Goal: Task Accomplishment & Management: Manage account settings

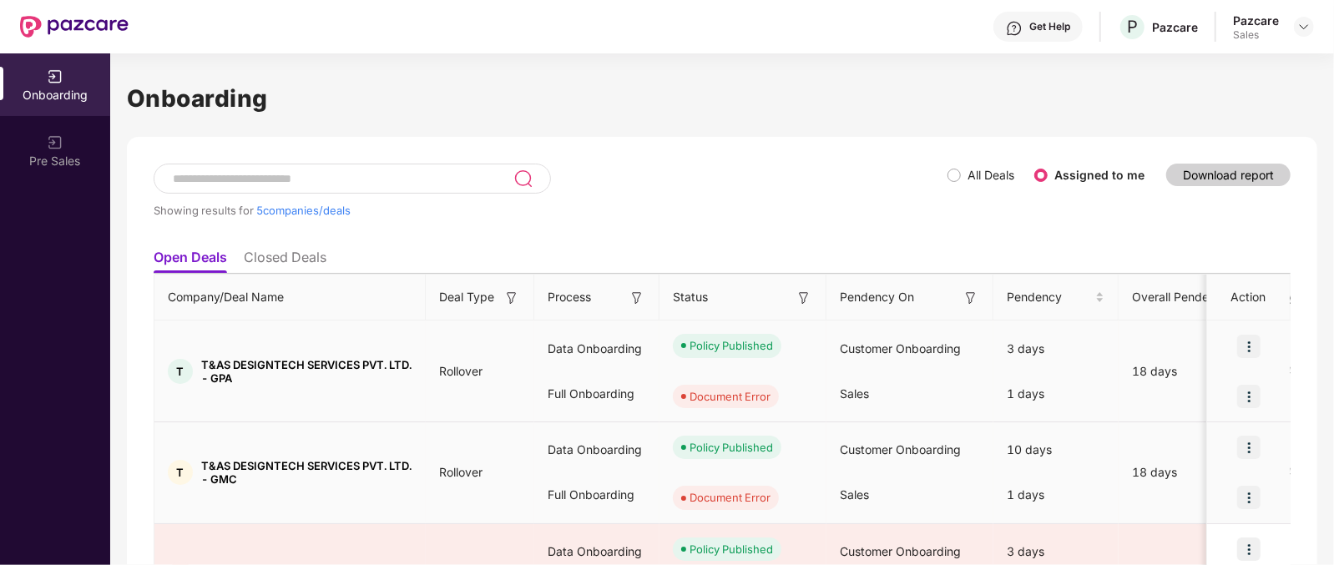
scroll to position [132, 0]
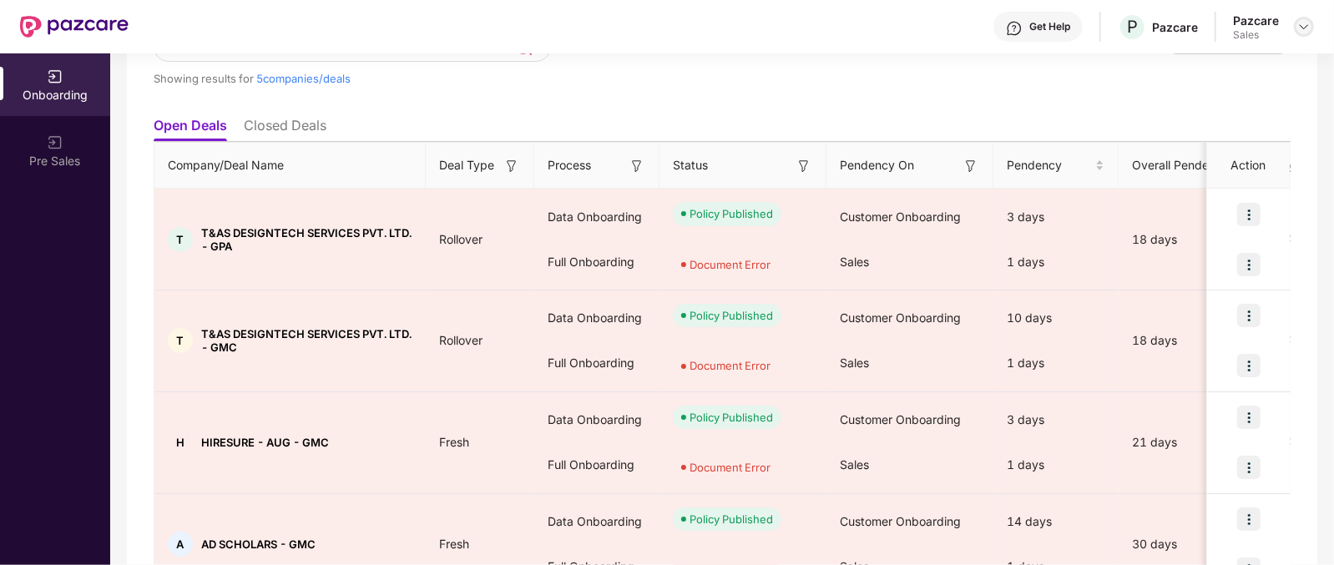
click at [1303, 27] on img at bounding box center [1304, 26] width 13 height 13
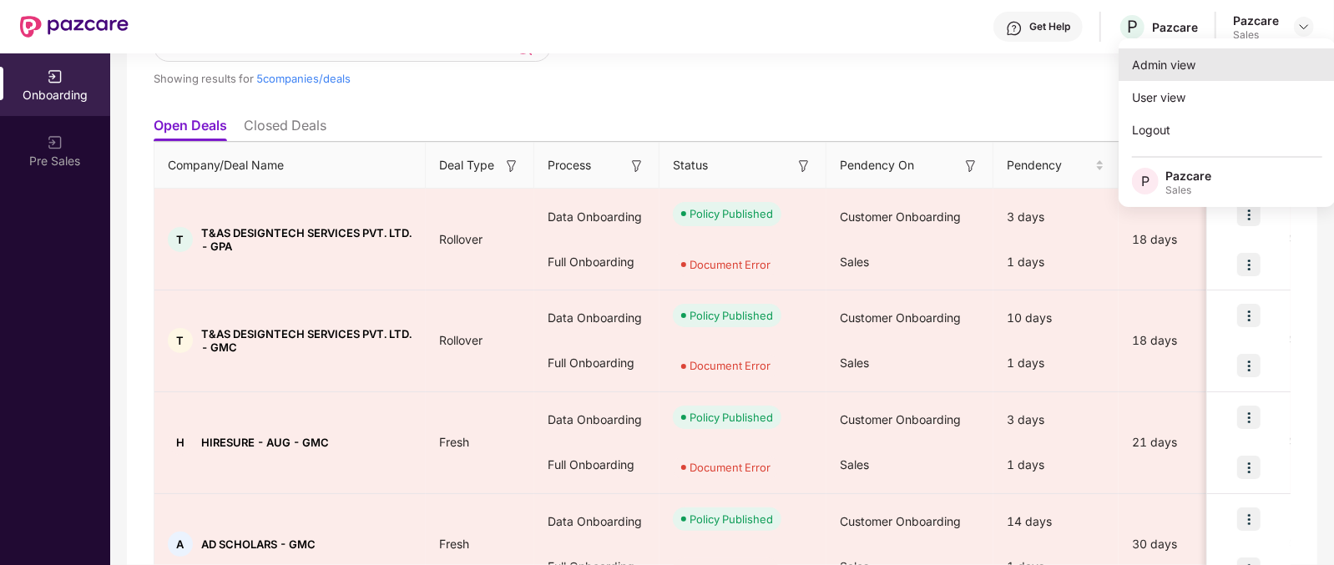
click at [1226, 68] on div "Admin view" at bounding box center [1227, 64] width 217 height 33
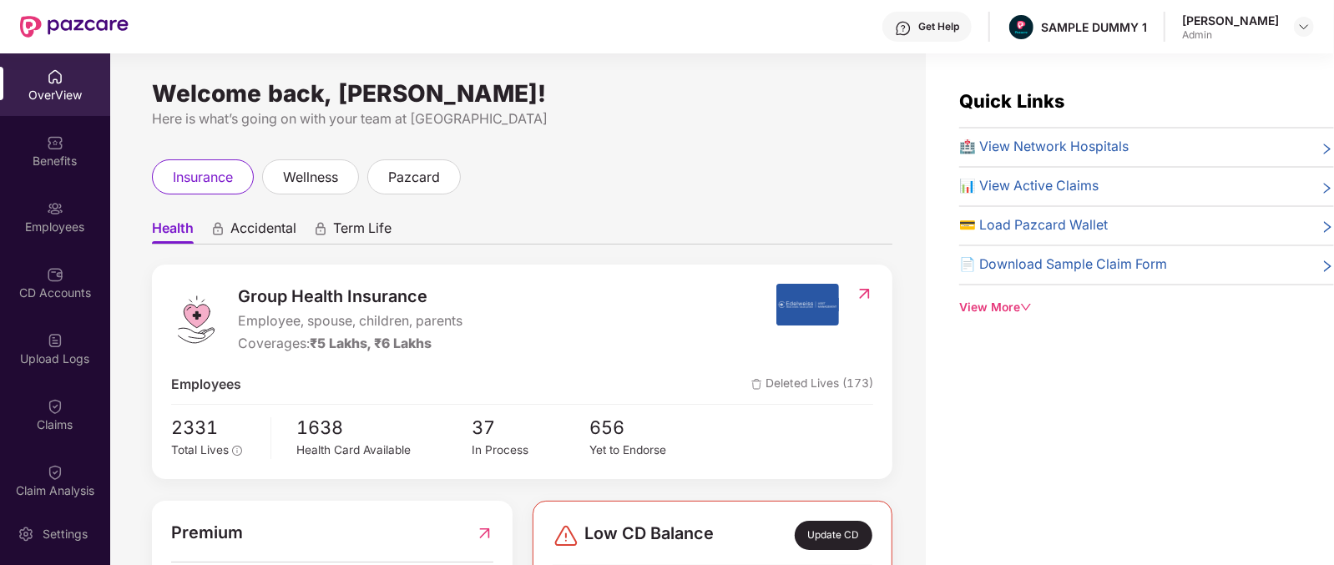
scroll to position [56, 0]
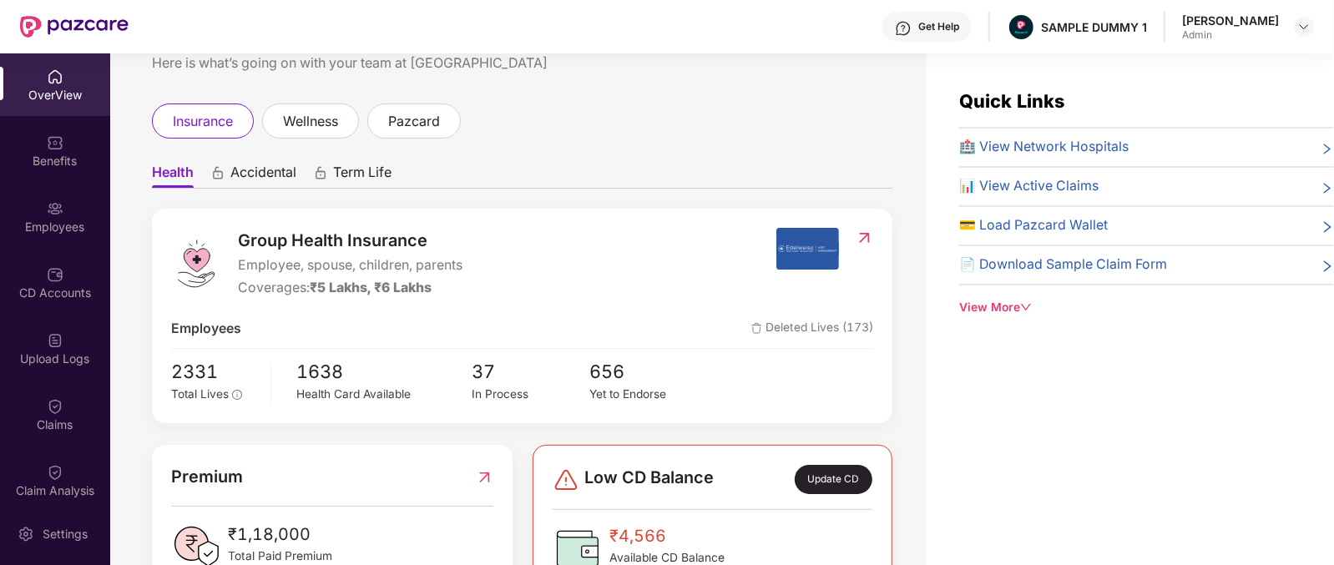
click at [397, 181] on ul "Health Accidental Term Life" at bounding box center [522, 171] width 741 height 33
click at [258, 173] on span "Accidental" at bounding box center [263, 176] width 66 height 24
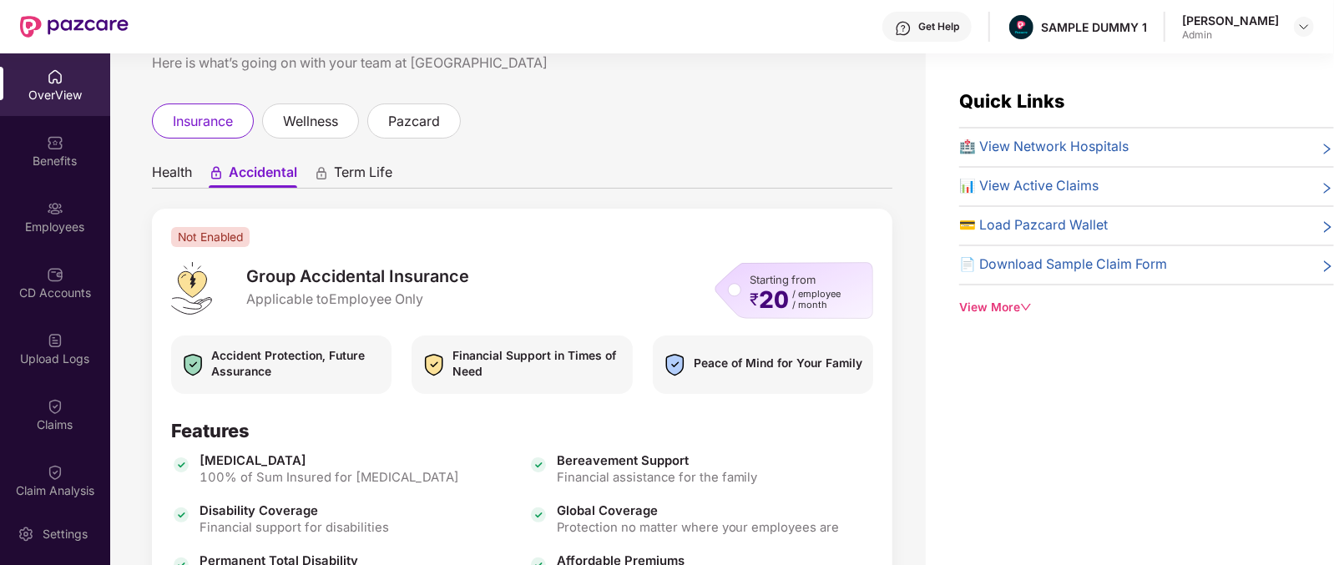
click at [367, 162] on ul "Health Accidental Term Life" at bounding box center [522, 171] width 741 height 33
click at [359, 173] on span "Term Life" at bounding box center [363, 176] width 58 height 24
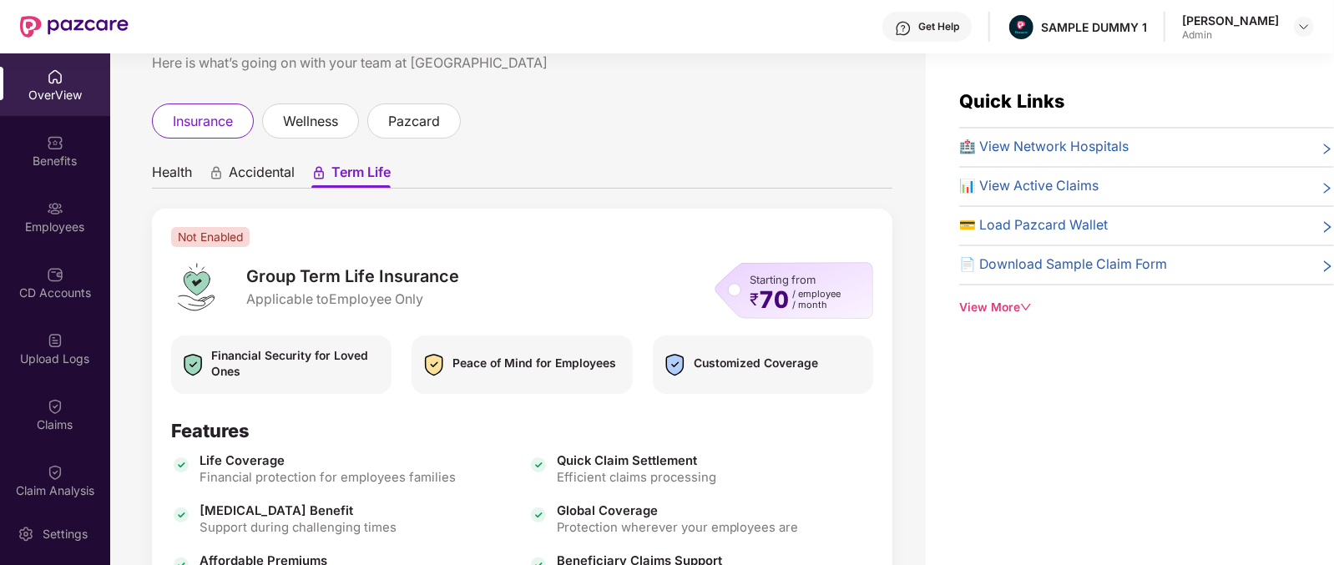
click at [169, 165] on span "Health" at bounding box center [172, 176] width 40 height 24
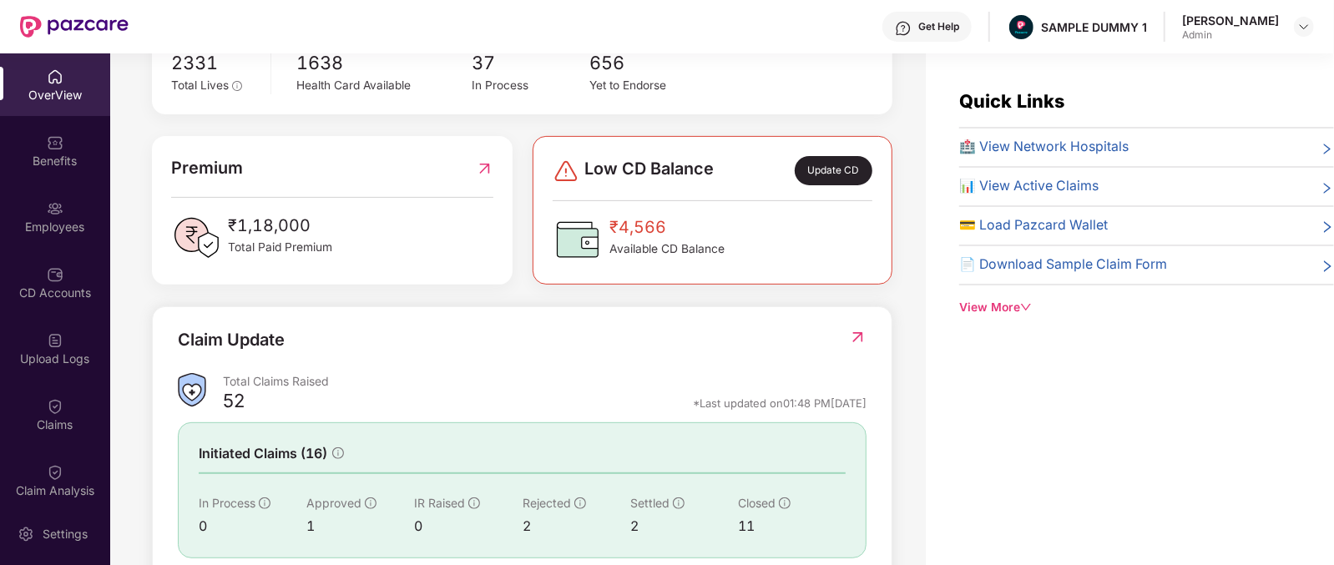
scroll to position [469, 0]
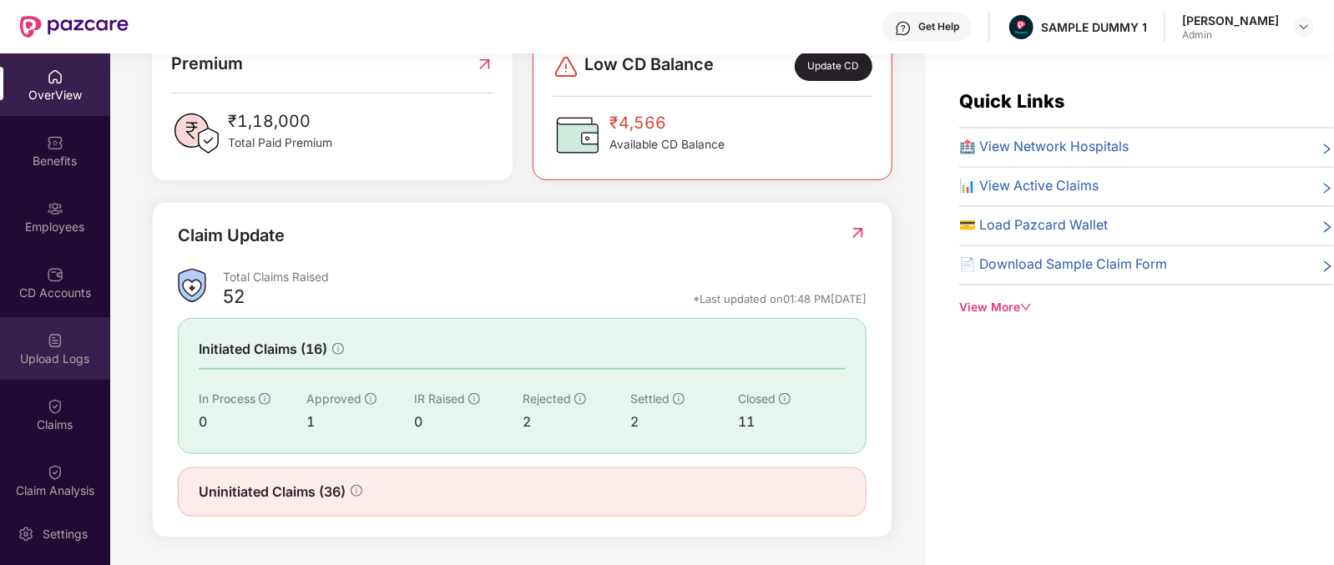
click at [41, 351] on div "Upload Logs" at bounding box center [55, 359] width 110 height 17
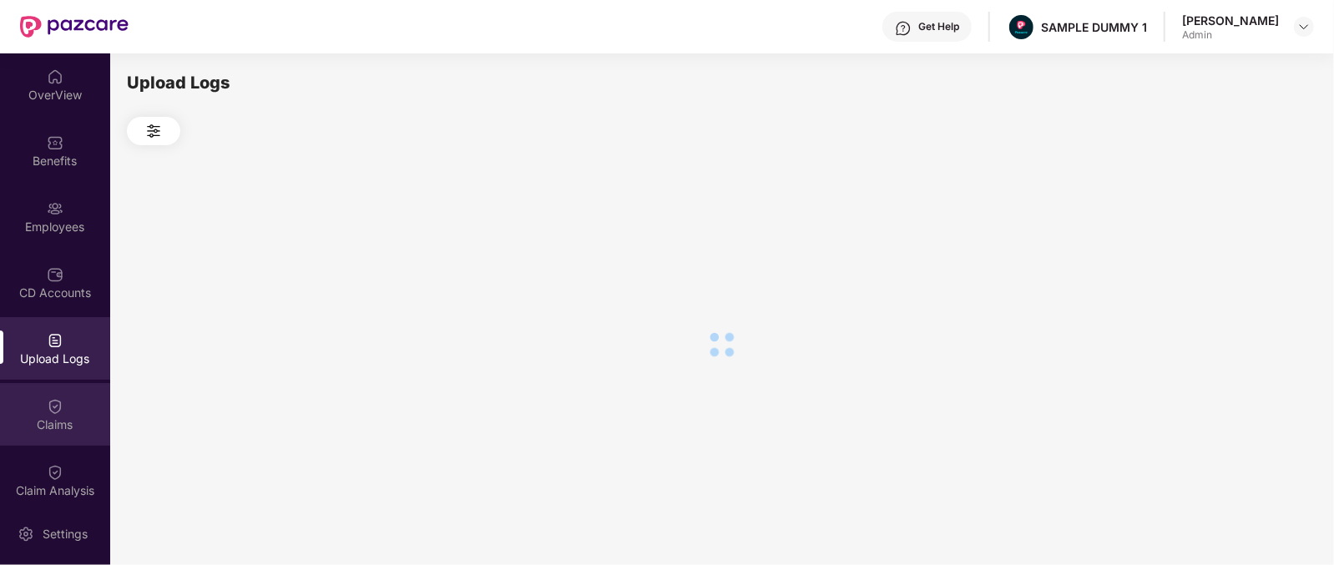
click at [53, 419] on div "Claims" at bounding box center [55, 425] width 110 height 17
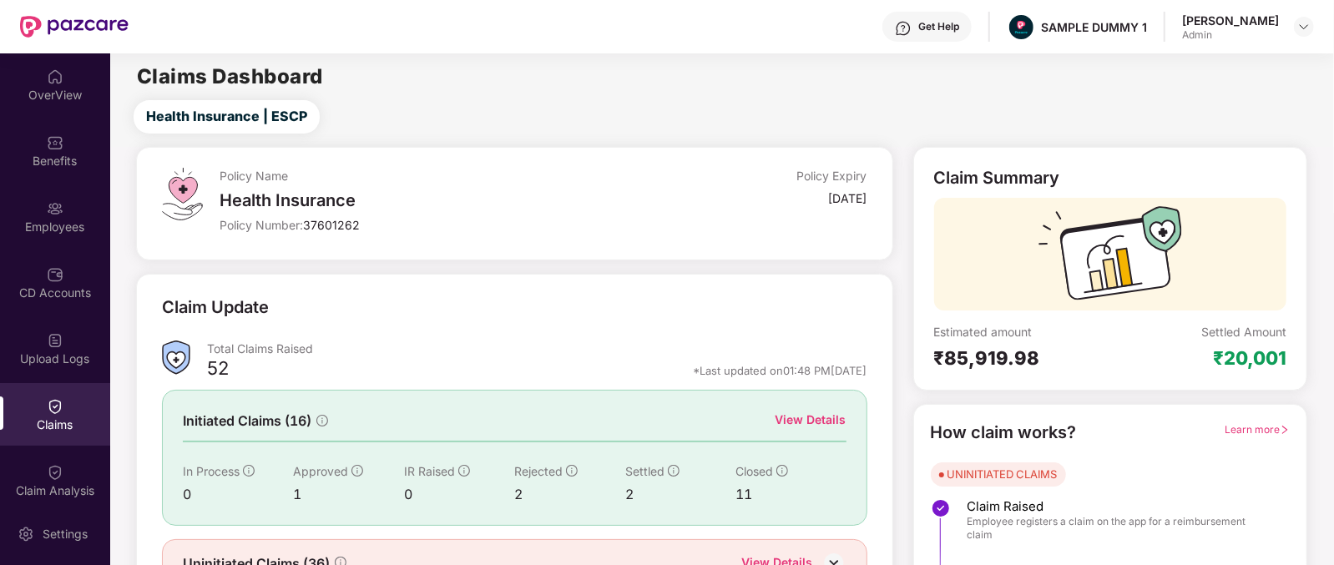
click at [46, 220] on div "Employees" at bounding box center [55, 227] width 110 height 17
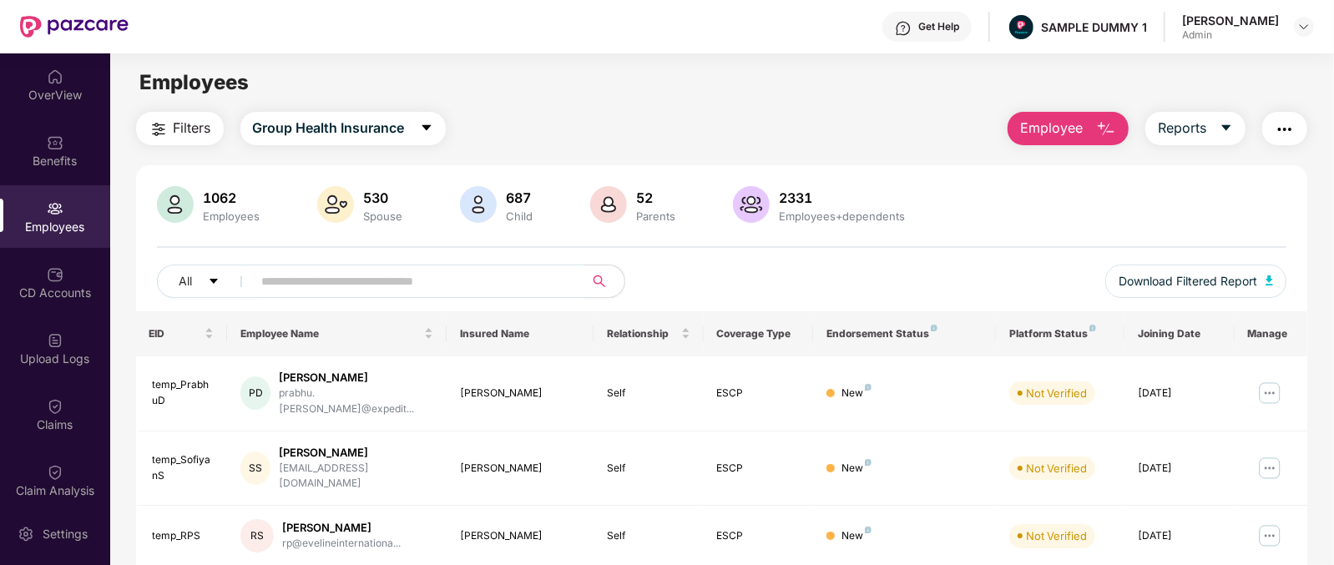
click at [1086, 125] on button "Employee" at bounding box center [1068, 128] width 121 height 33
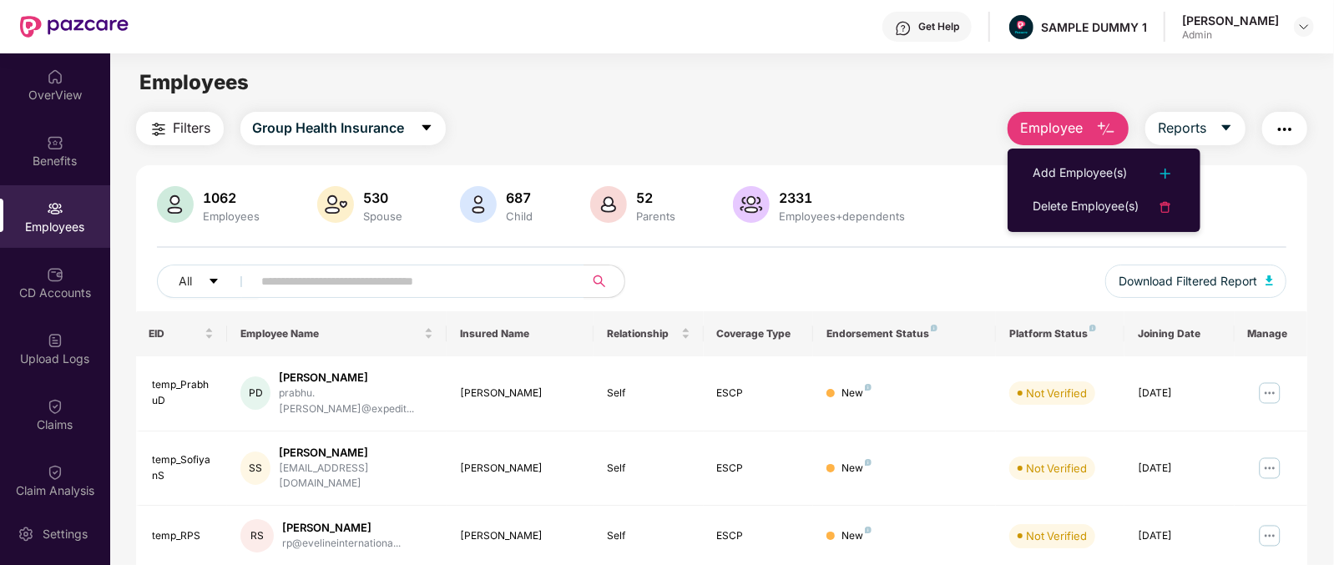
click at [1086, 125] on button "Employee" at bounding box center [1068, 128] width 121 height 33
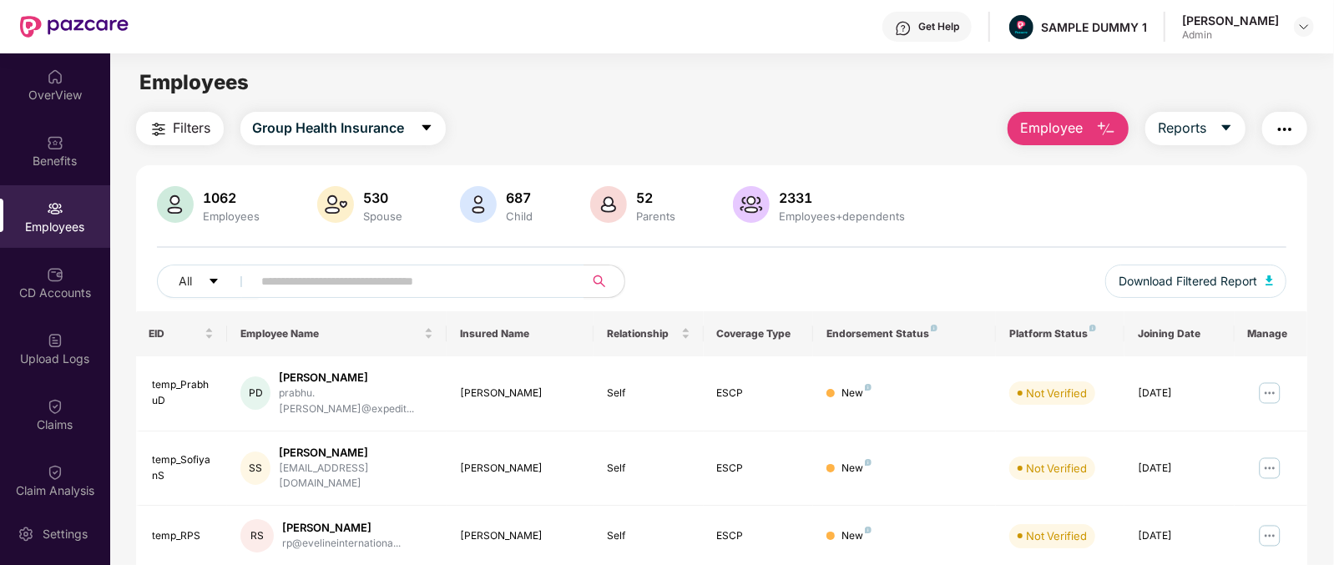
click at [1086, 125] on button "Employee" at bounding box center [1068, 128] width 121 height 33
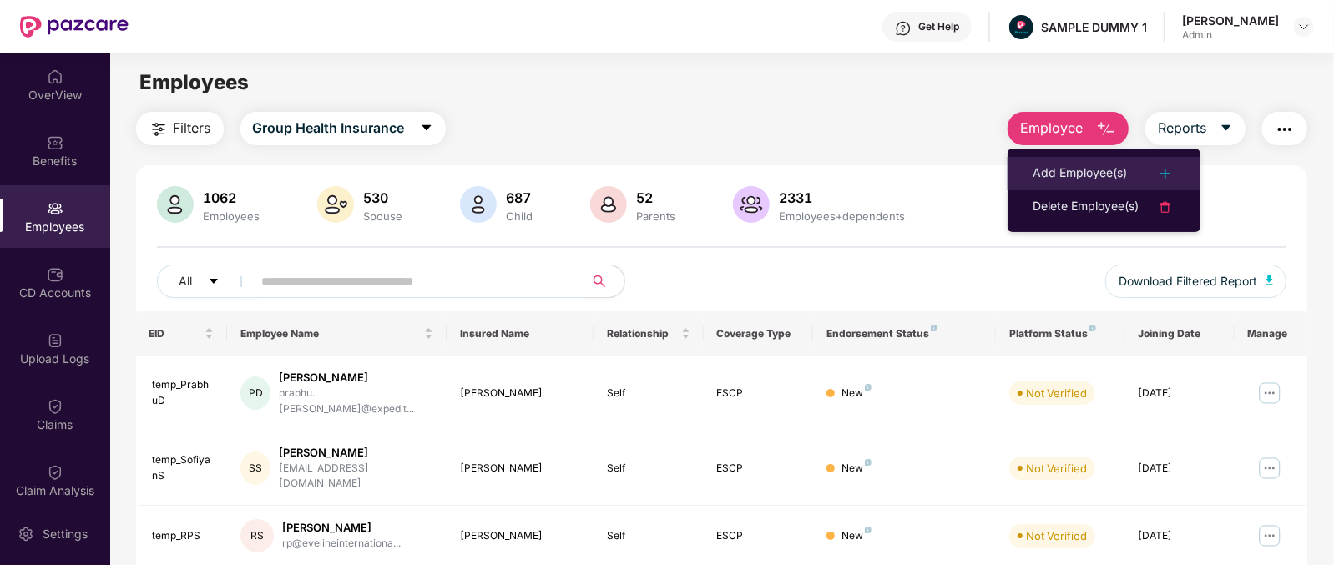
click at [1114, 158] on li "Add Employee(s)" at bounding box center [1104, 173] width 193 height 33
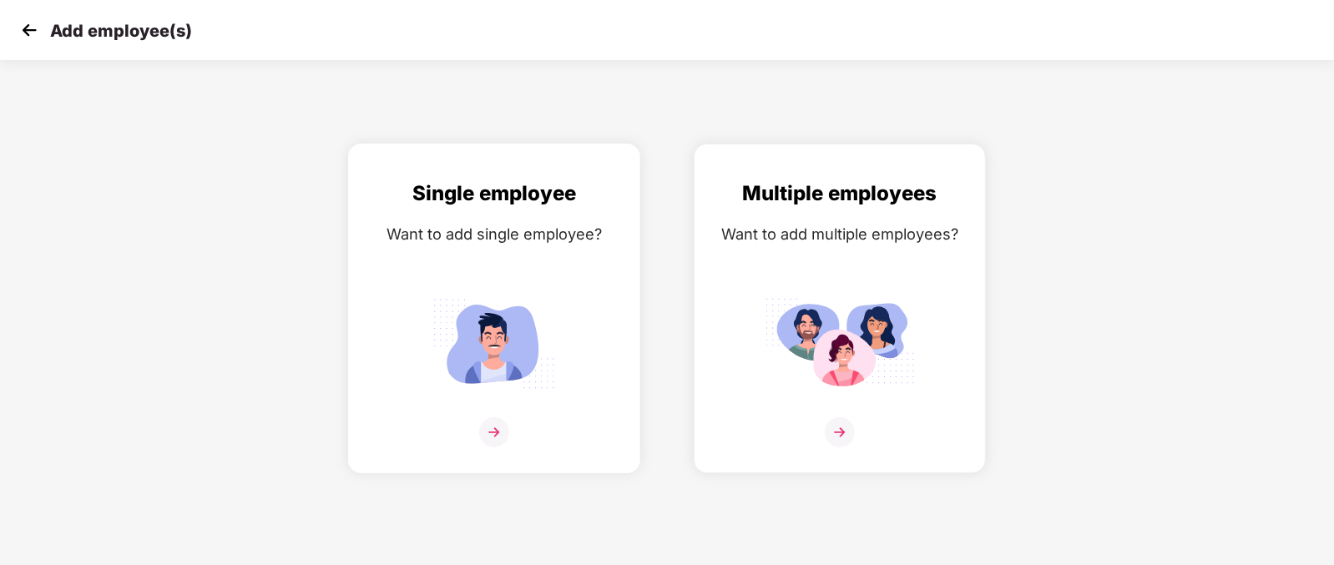
click at [553, 396] on img at bounding box center [494, 343] width 150 height 104
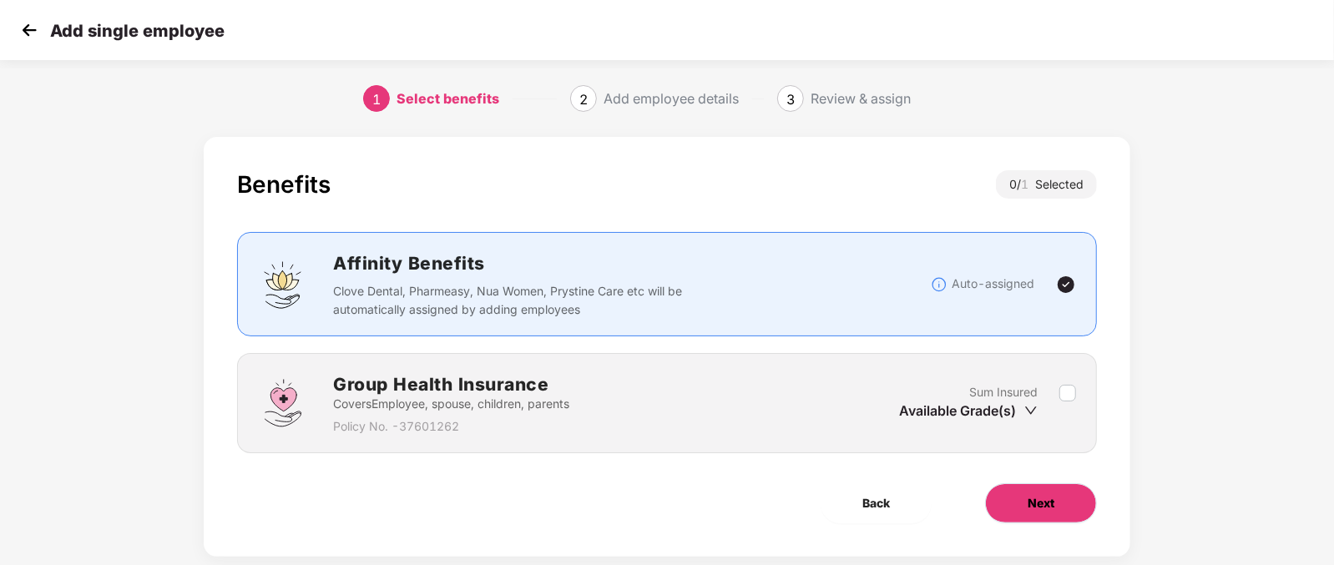
click at [1048, 494] on span "Next" at bounding box center [1041, 503] width 27 height 18
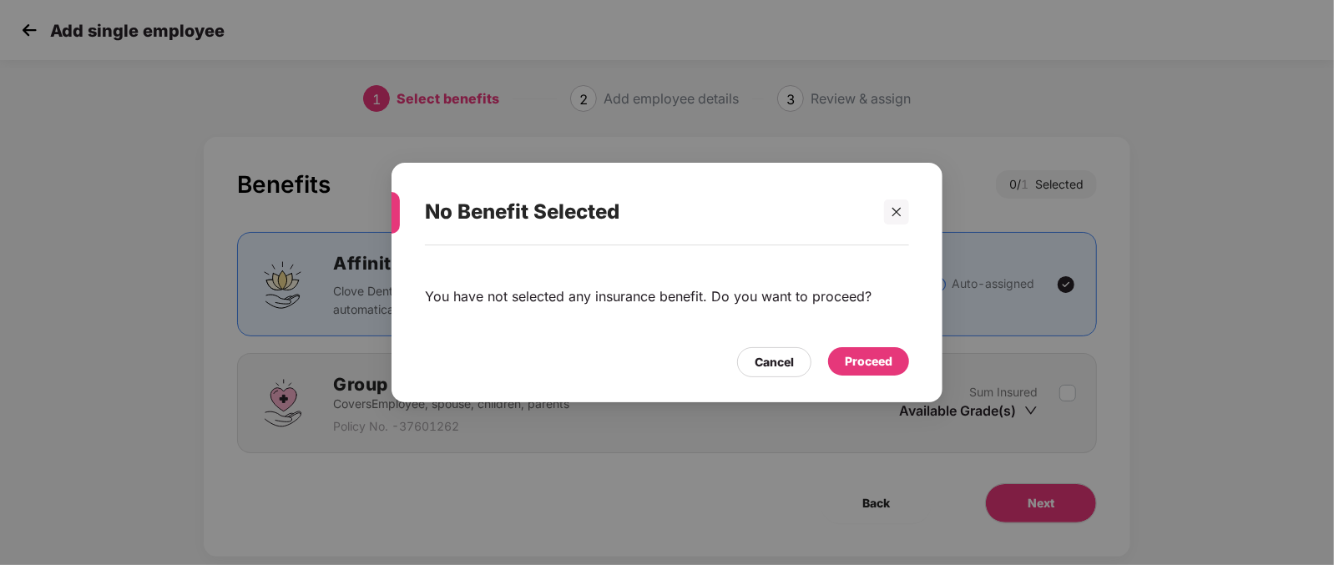
click at [856, 354] on div "Proceed" at bounding box center [869, 361] width 48 height 18
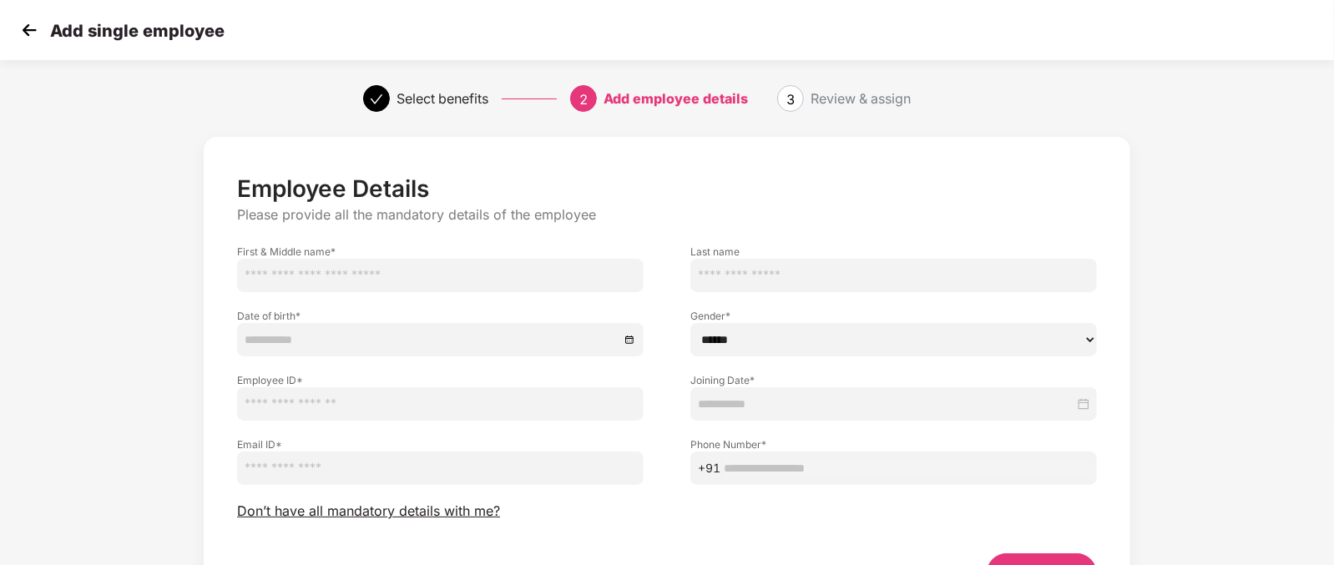
scroll to position [104, 0]
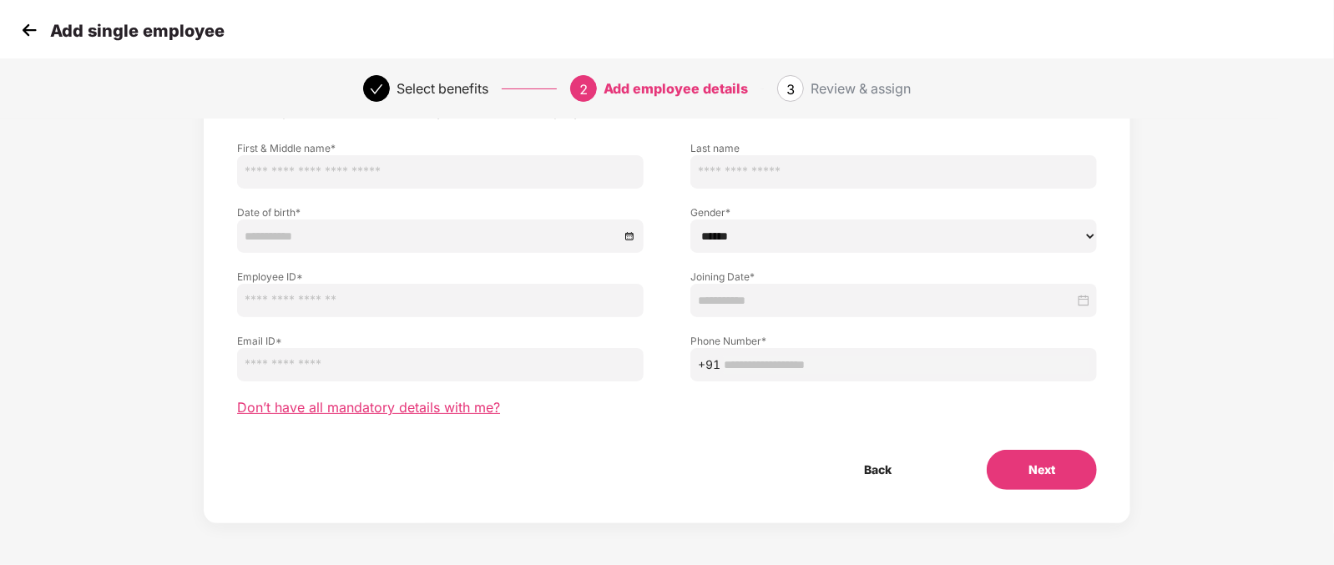
click at [467, 408] on span "Don’t have all mandatory details with me?" at bounding box center [368, 408] width 263 height 18
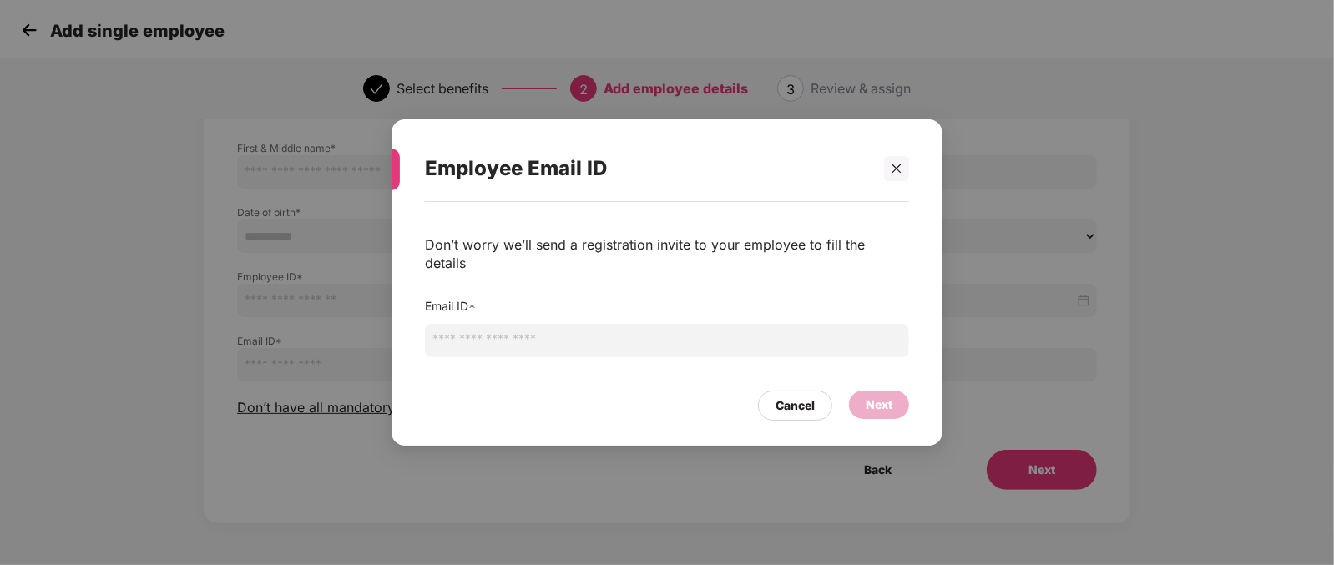
click at [565, 329] on input "email" at bounding box center [667, 340] width 484 height 33
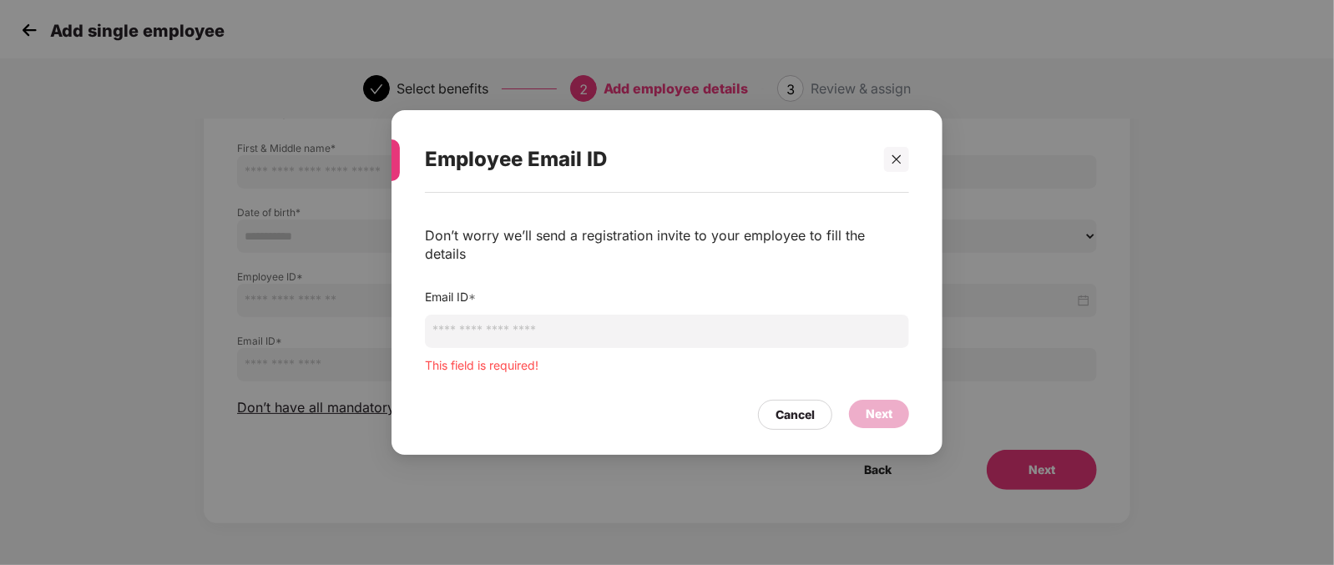
click at [343, 250] on div "Employee Email ID Don’t worry we’ll send a registration invite to your employee…" at bounding box center [667, 282] width 1334 height 565
click at [796, 407] on div "Cancel" at bounding box center [795, 415] width 39 height 18
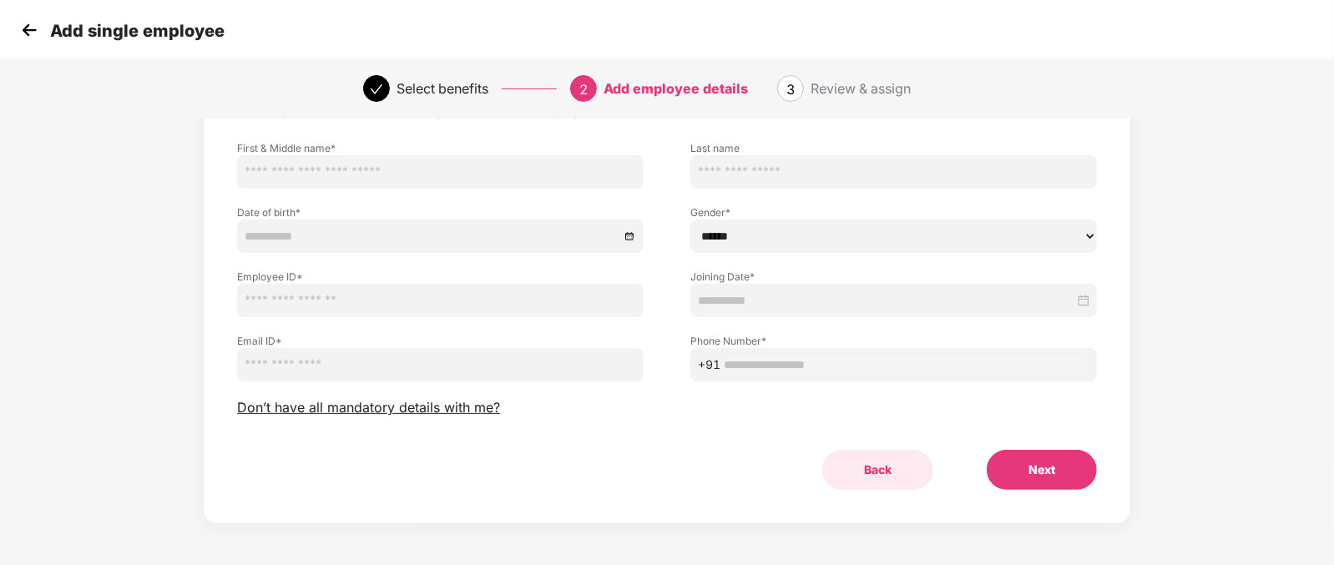
click at [896, 460] on button "Back" at bounding box center [878, 470] width 111 height 40
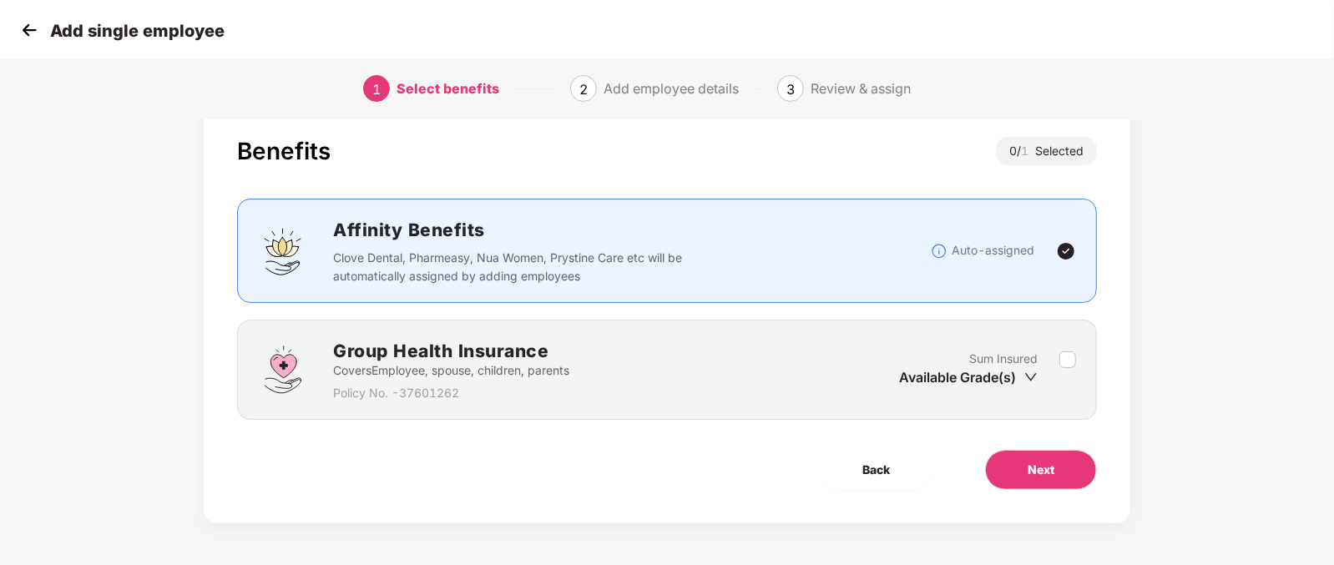
scroll to position [33, 0]
click at [867, 453] on button "Back" at bounding box center [876, 470] width 111 height 40
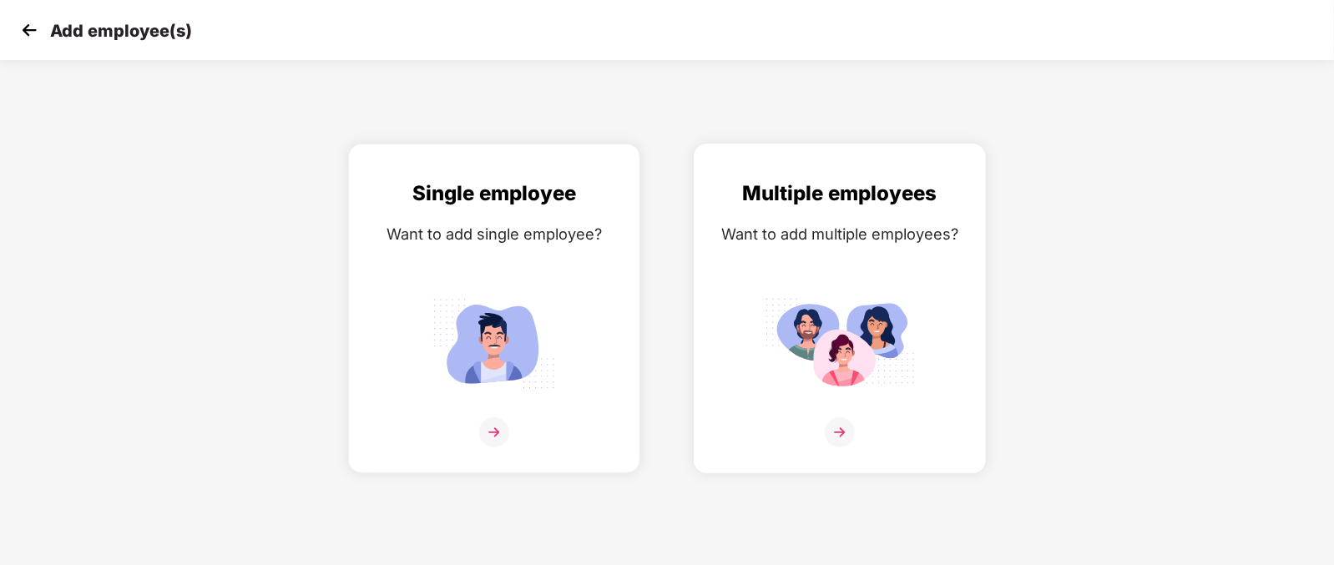
click at [872, 445] on div at bounding box center [839, 443] width 257 height 51
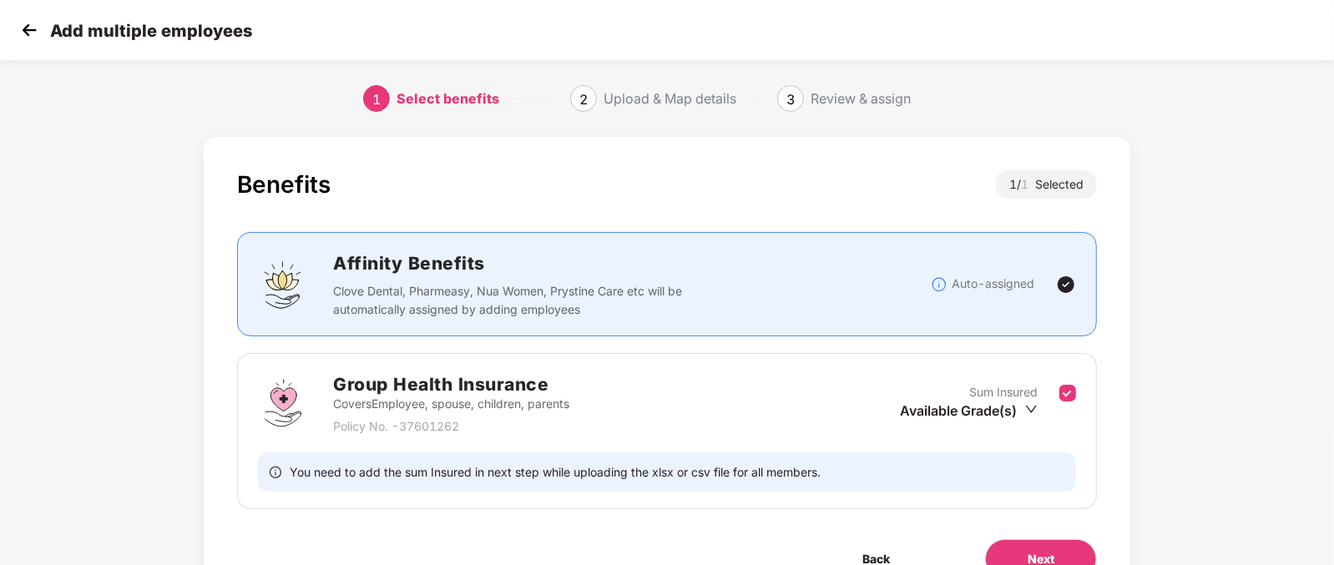
scroll to position [89, 0]
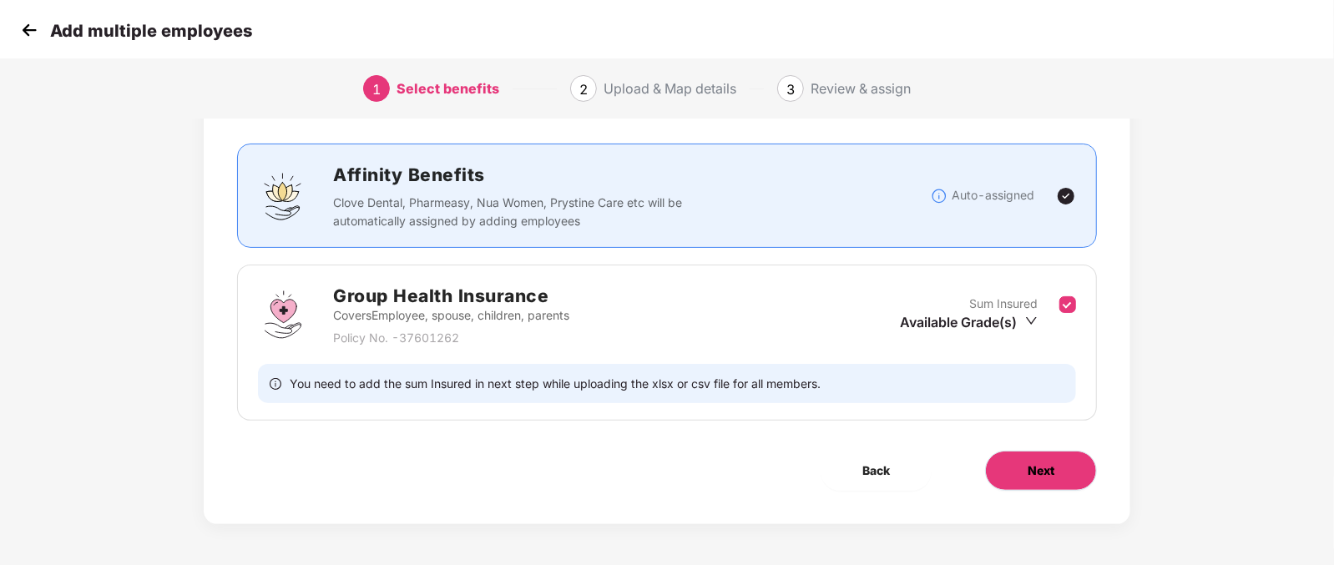
click at [1028, 464] on span "Next" at bounding box center [1041, 471] width 27 height 18
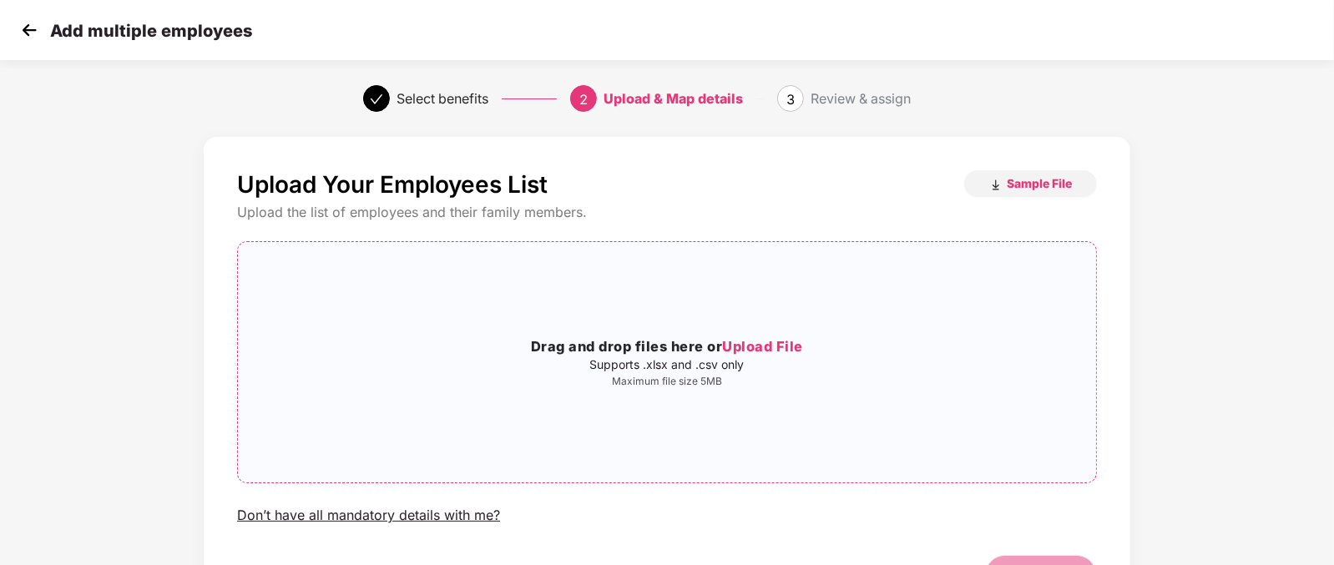
scroll to position [105, 0]
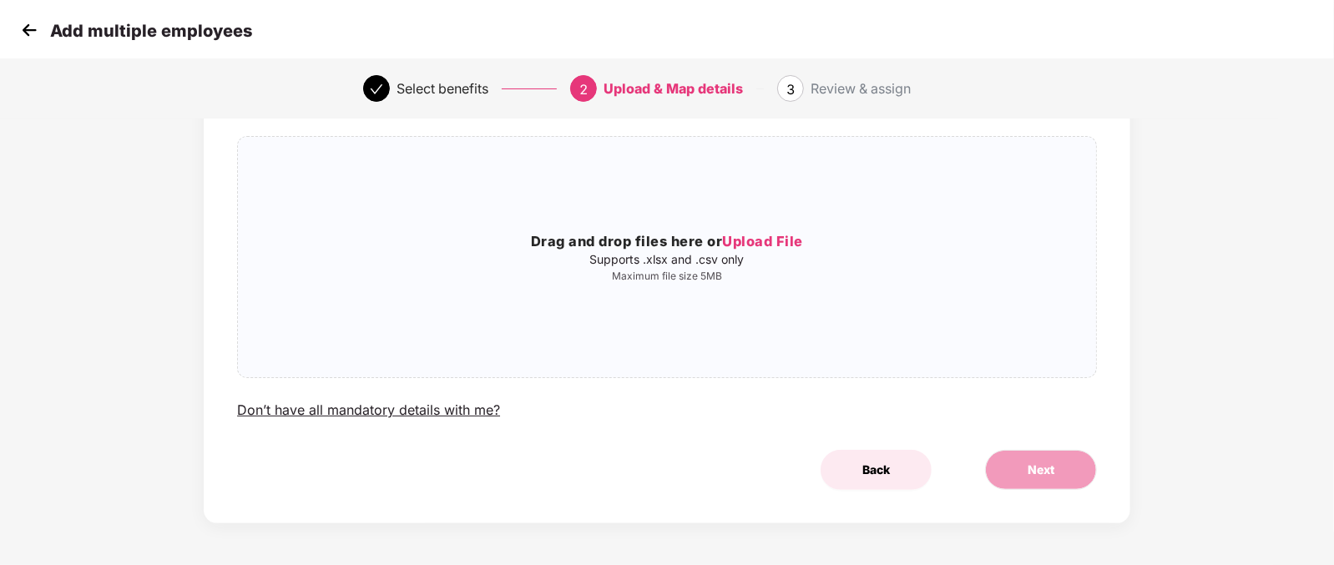
click at [881, 455] on button "Back" at bounding box center [876, 470] width 111 height 40
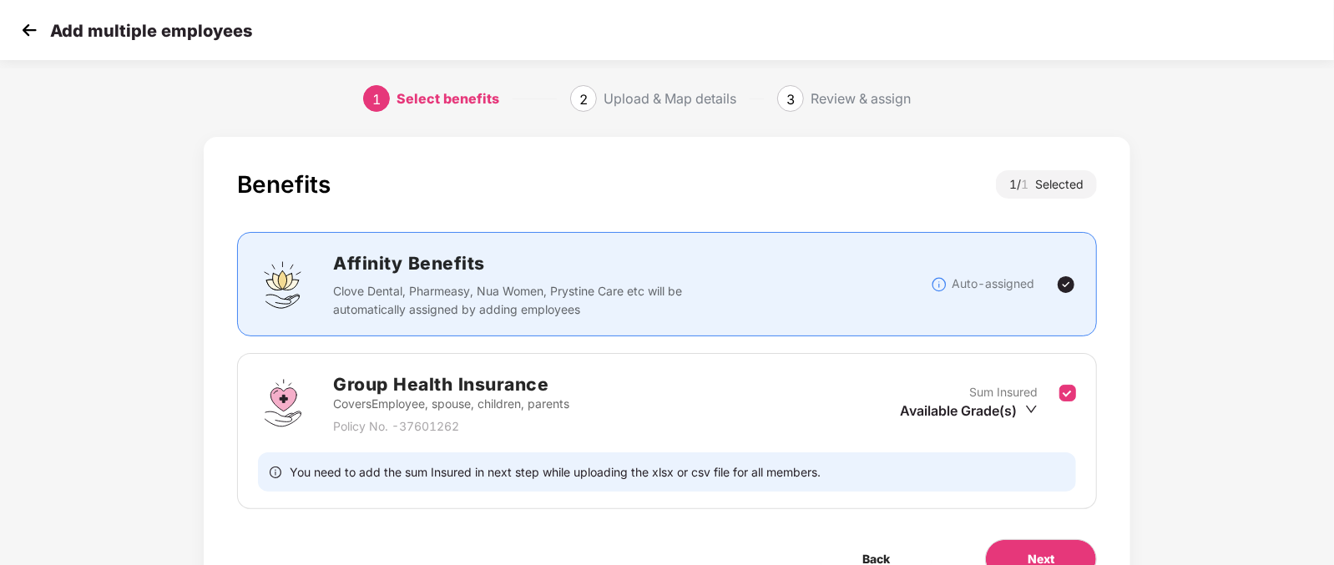
scroll to position [89, 0]
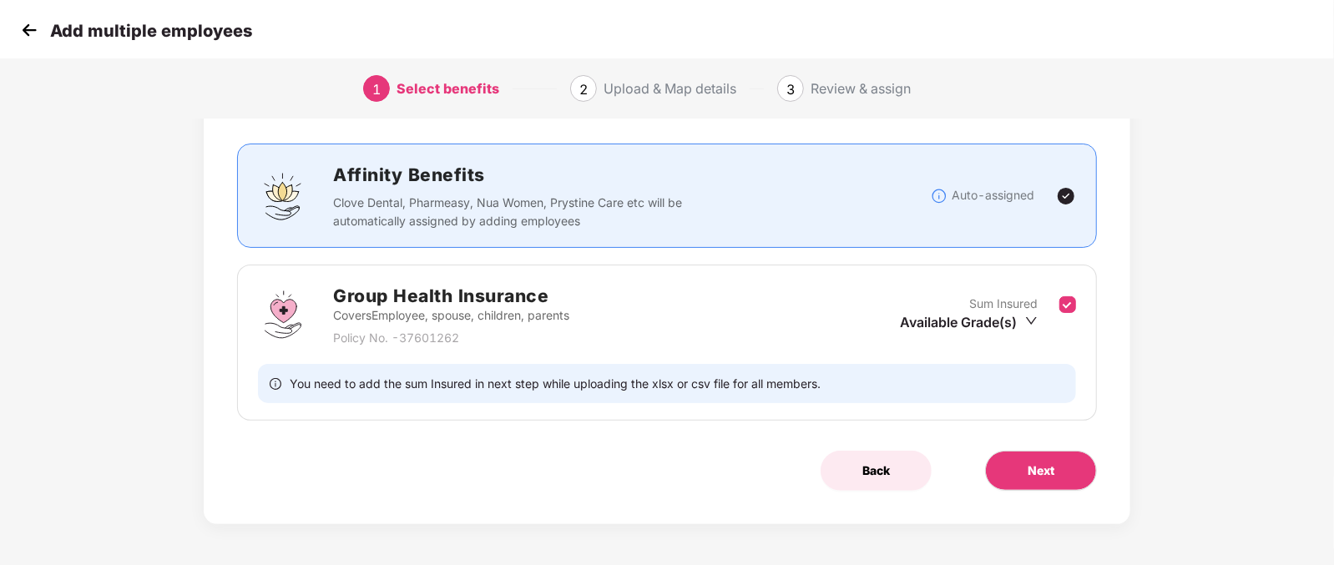
click at [868, 465] on span "Back" at bounding box center [877, 471] width 28 height 18
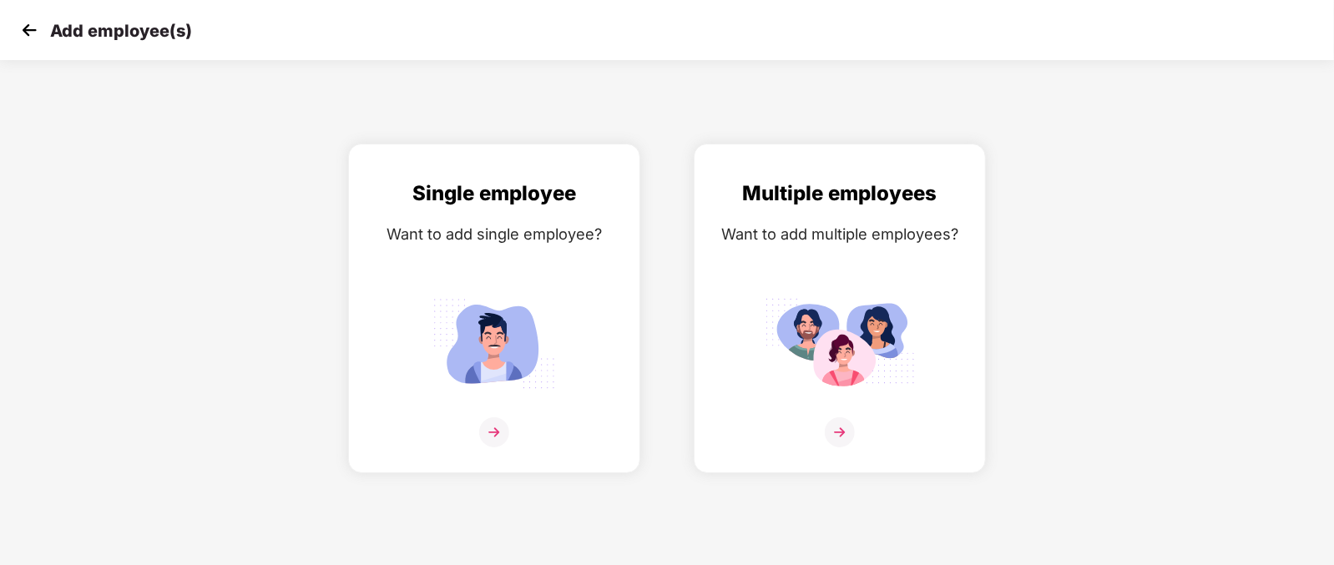
click at [37, 27] on img at bounding box center [29, 30] width 25 height 25
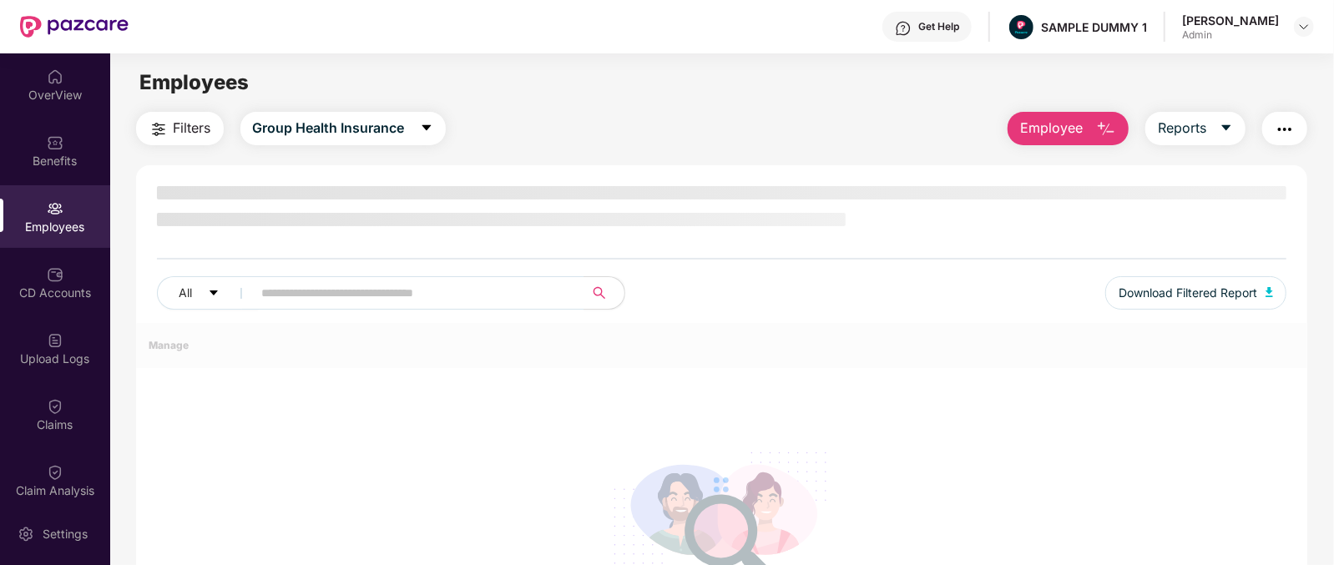
click at [1068, 124] on span "Employee" at bounding box center [1051, 128] width 63 height 21
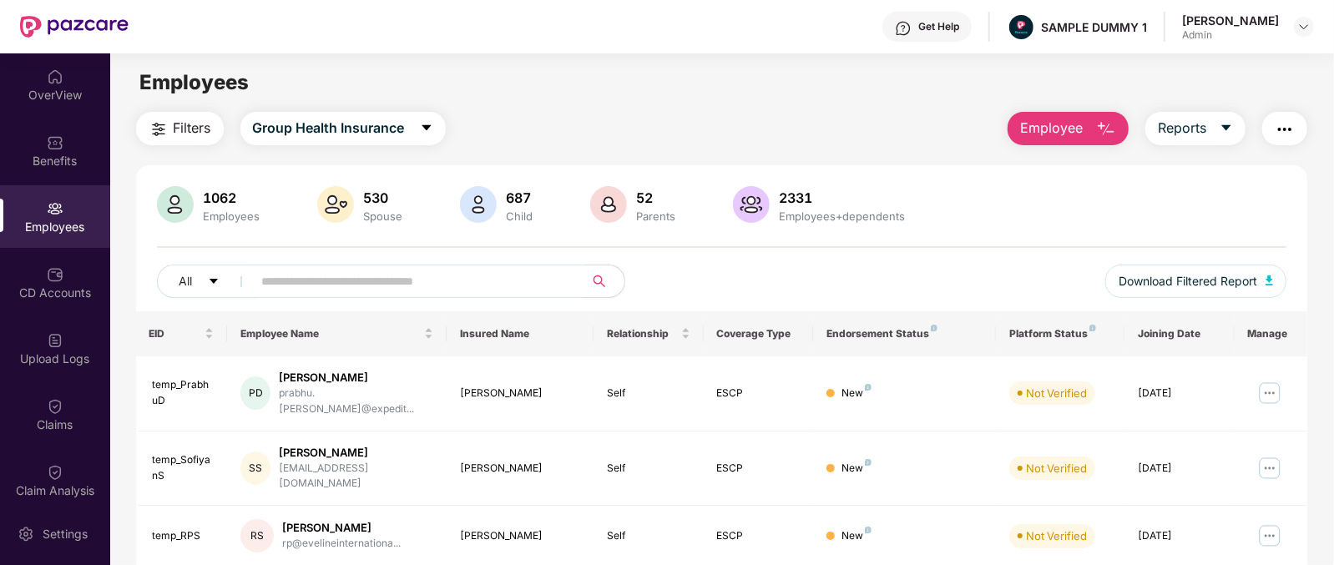
click at [941, 112] on div "Filters Group Health Insurance Employee Reports" at bounding box center [722, 128] width 1172 height 33
click at [60, 524] on div "Settings" at bounding box center [55, 534] width 110 height 63
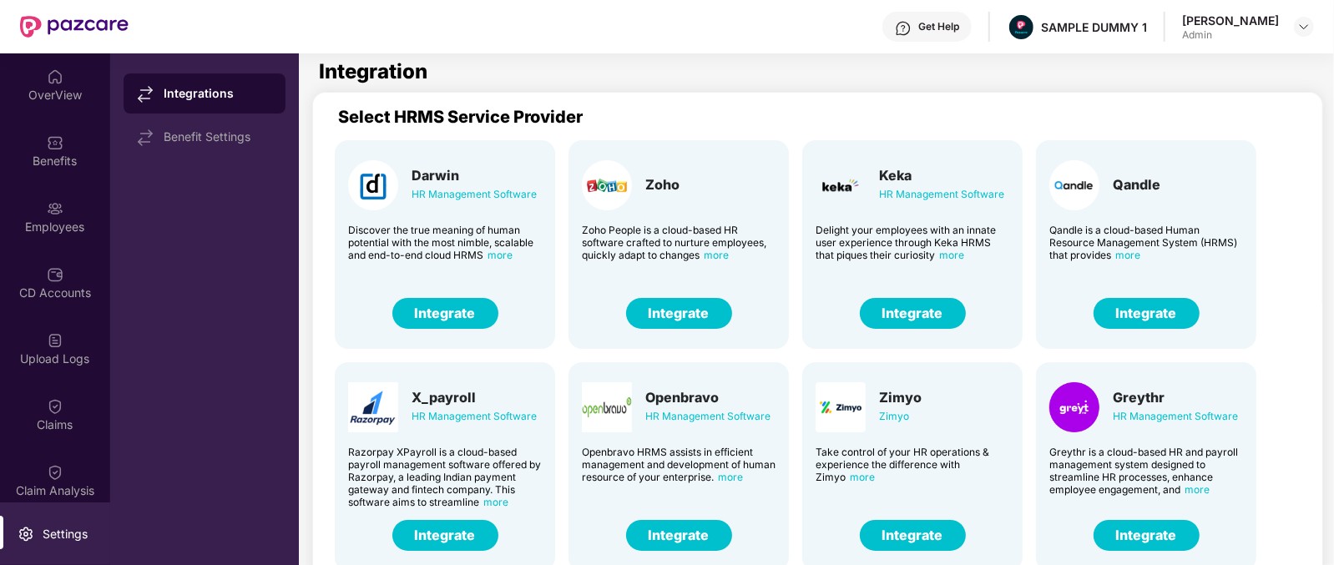
scroll to position [183, 0]
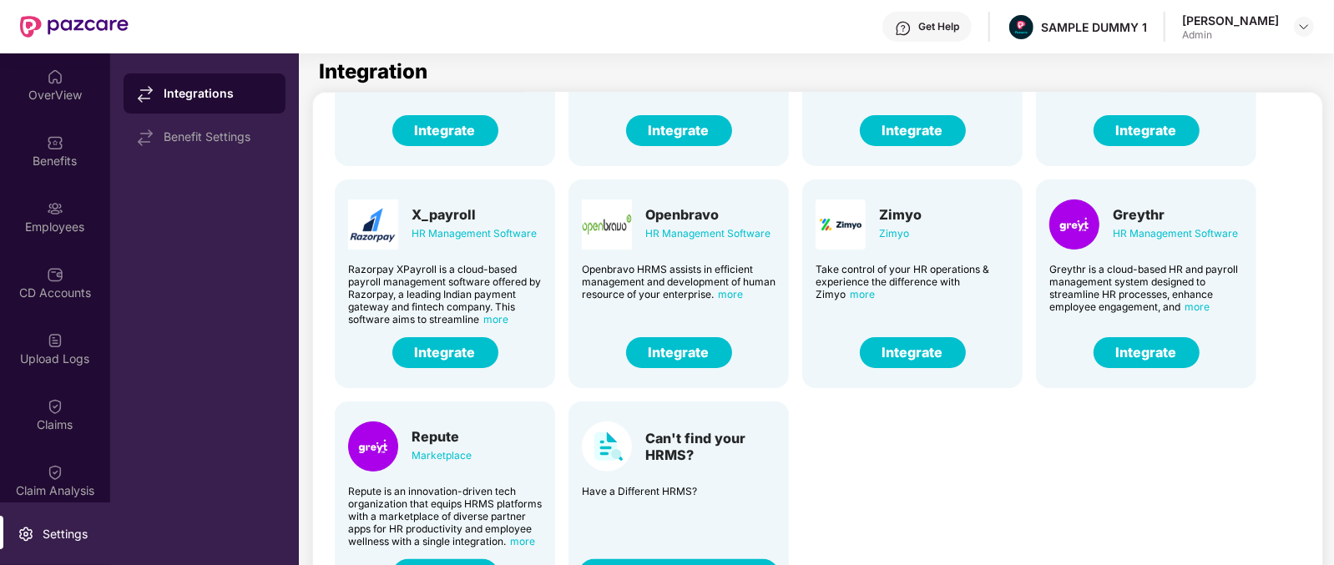
click at [1144, 357] on button "Integrate" at bounding box center [1147, 352] width 106 height 31
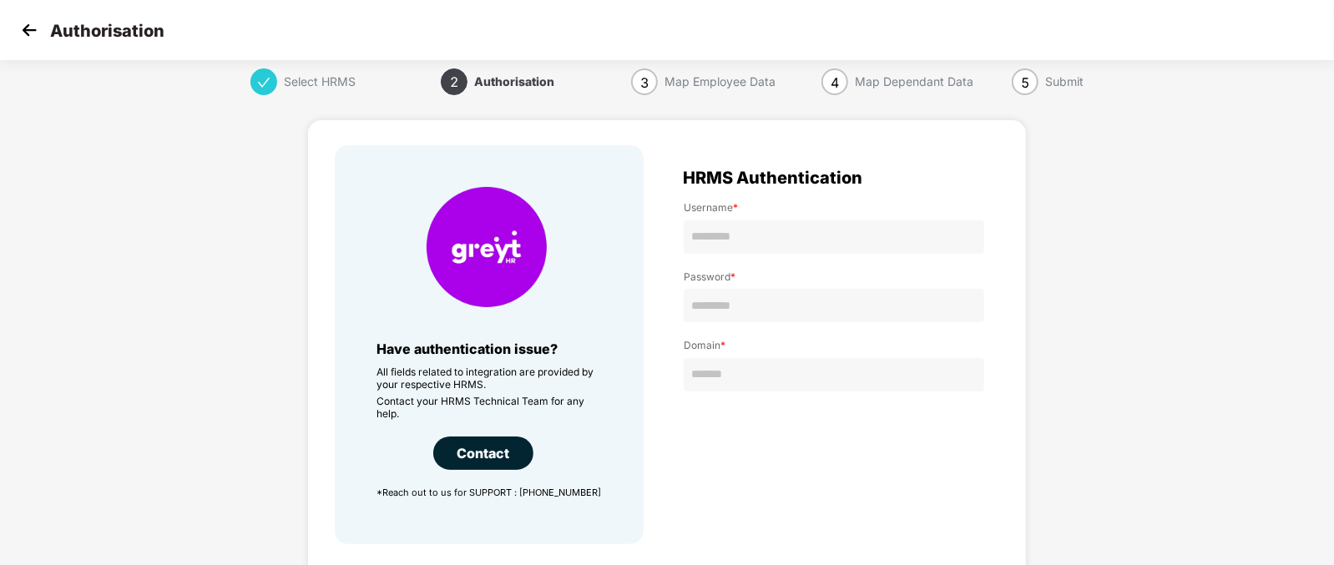
click at [23, 40] on img at bounding box center [29, 30] width 25 height 25
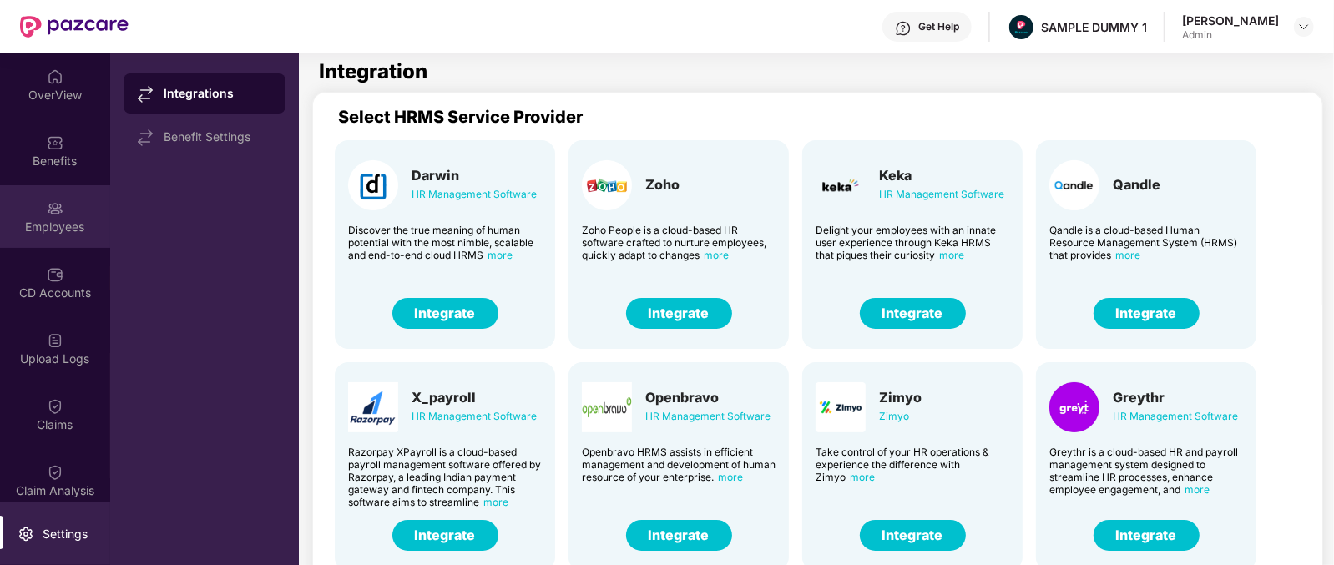
click at [55, 224] on div "Employees" at bounding box center [55, 227] width 110 height 17
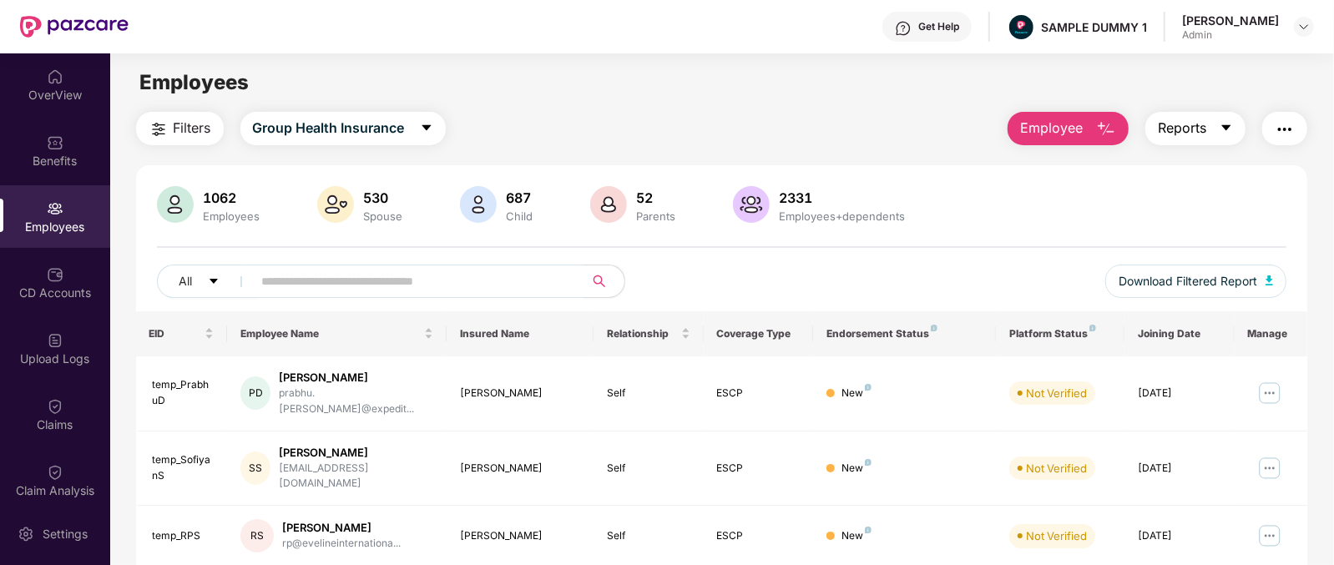
click at [1212, 136] on button "Reports" at bounding box center [1196, 128] width 100 height 33
click at [1271, 124] on button "button" at bounding box center [1285, 128] width 45 height 33
click at [767, 93] on div "Employees" at bounding box center [721, 83] width 1223 height 32
click at [1199, 112] on button "Reports" at bounding box center [1196, 128] width 100 height 33
click at [1278, 129] on img "button" at bounding box center [1285, 129] width 20 height 20
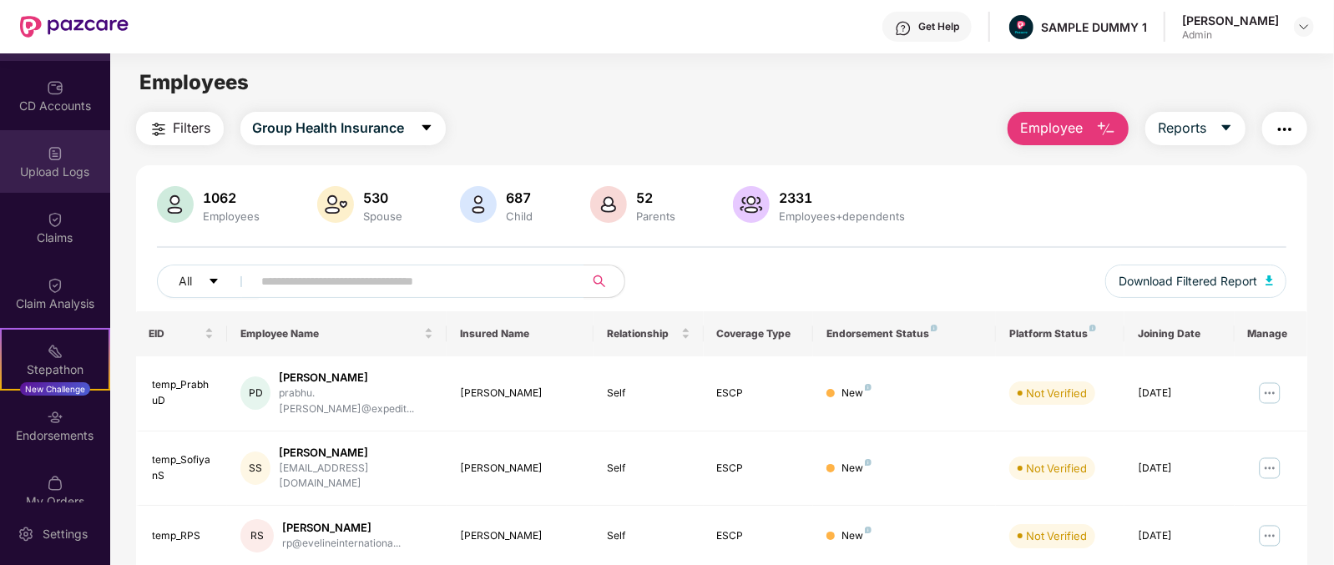
scroll to position [189, 0]
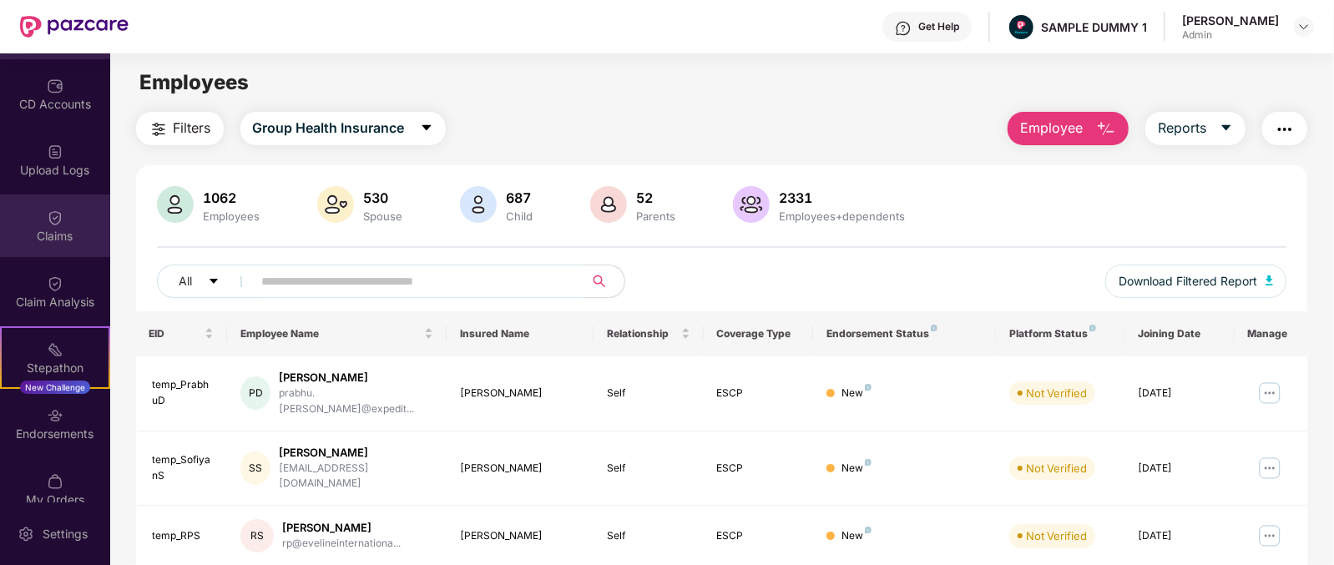
click at [54, 215] on img at bounding box center [55, 218] width 17 height 17
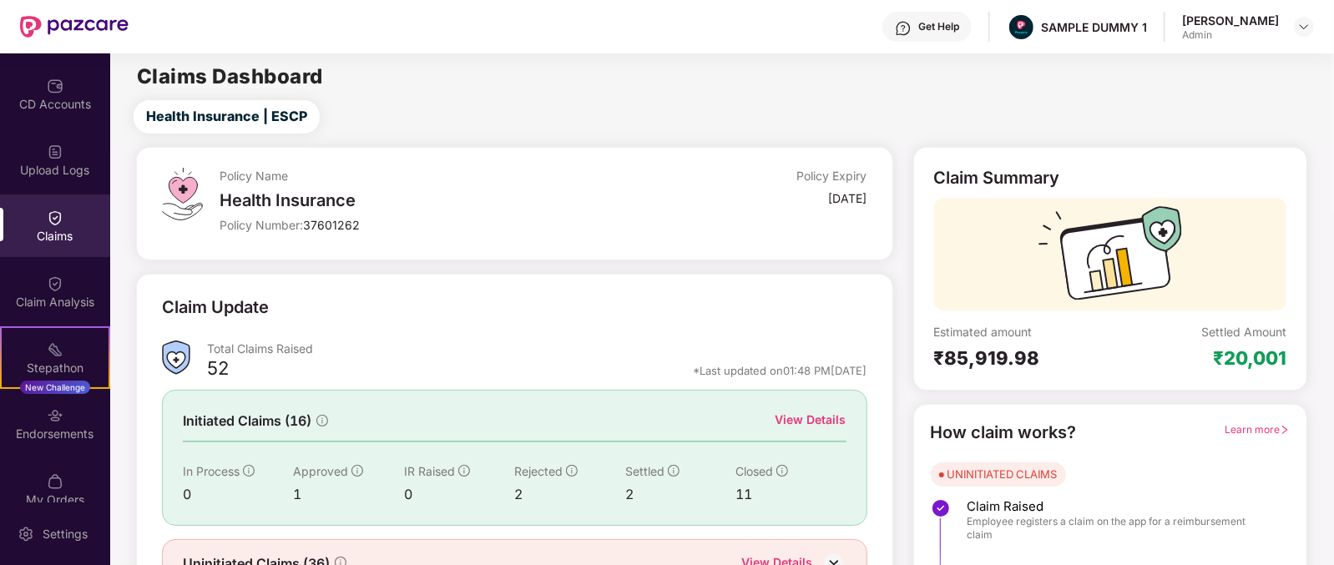
scroll to position [88, 0]
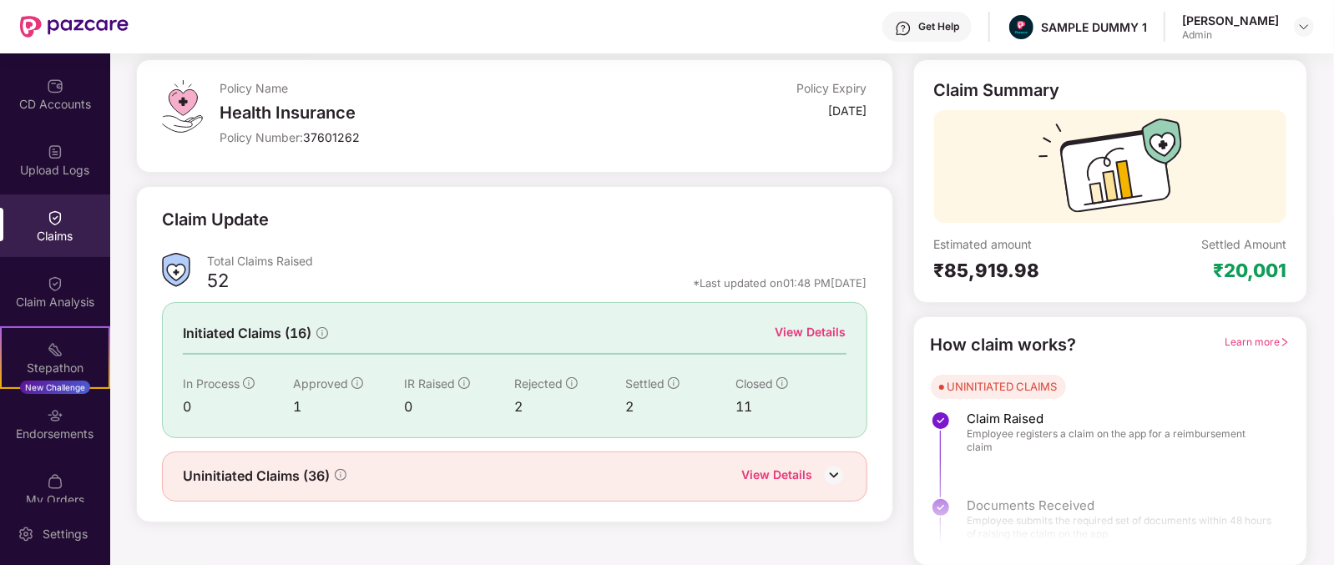
click at [816, 329] on div "View Details" at bounding box center [811, 332] width 71 height 18
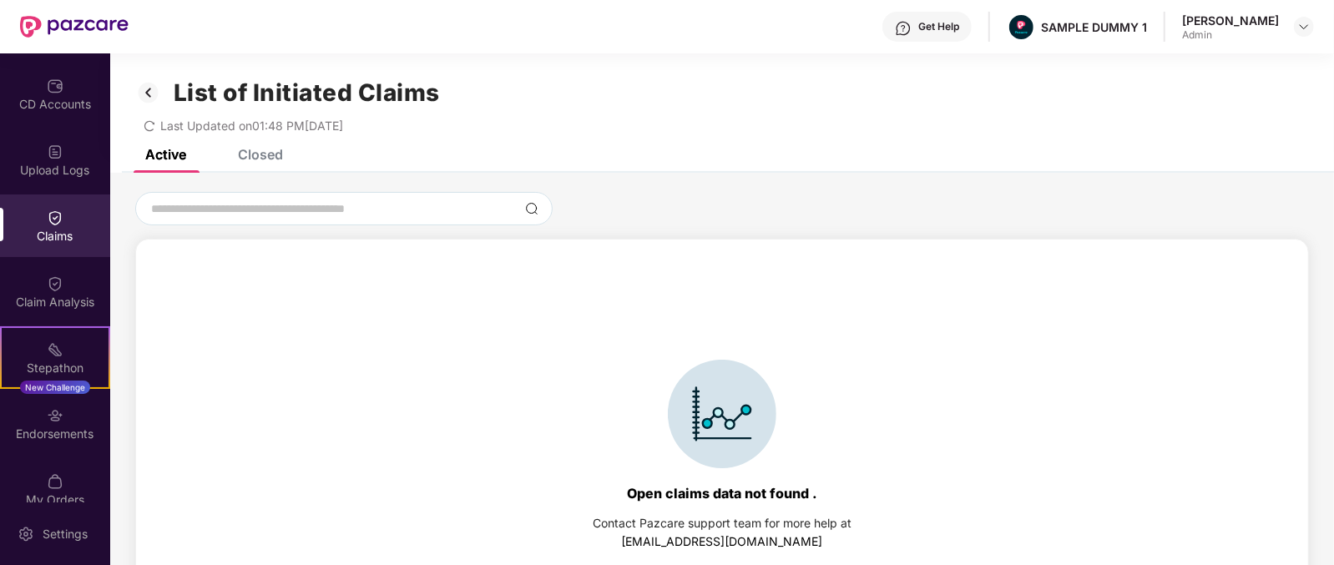
click at [254, 144] on div "List of Initiated Claims Last Updated on 01:48 PM[DATE]" at bounding box center [722, 101] width 1224 height 96
click at [254, 154] on div "Closed" at bounding box center [260, 154] width 45 height 17
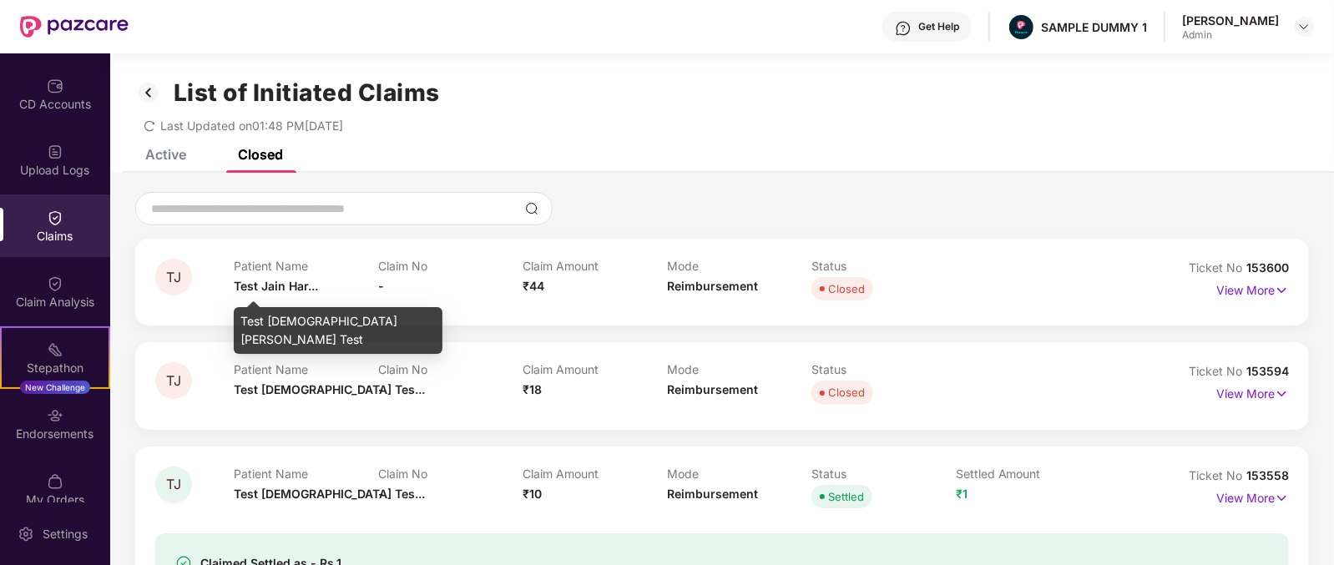
click at [258, 283] on span "Test Jain Har..." at bounding box center [276, 286] width 84 height 14
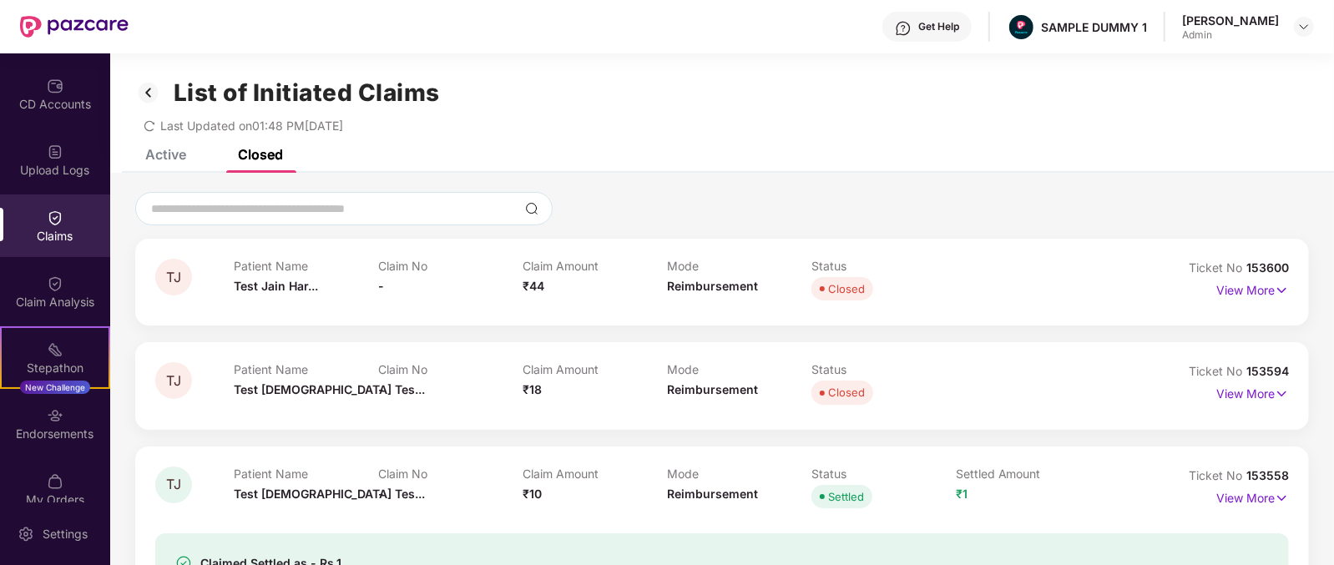
click at [543, 287] on span "₹44" at bounding box center [534, 286] width 22 height 14
click at [695, 284] on span "Reimbursement" at bounding box center [712, 286] width 91 height 14
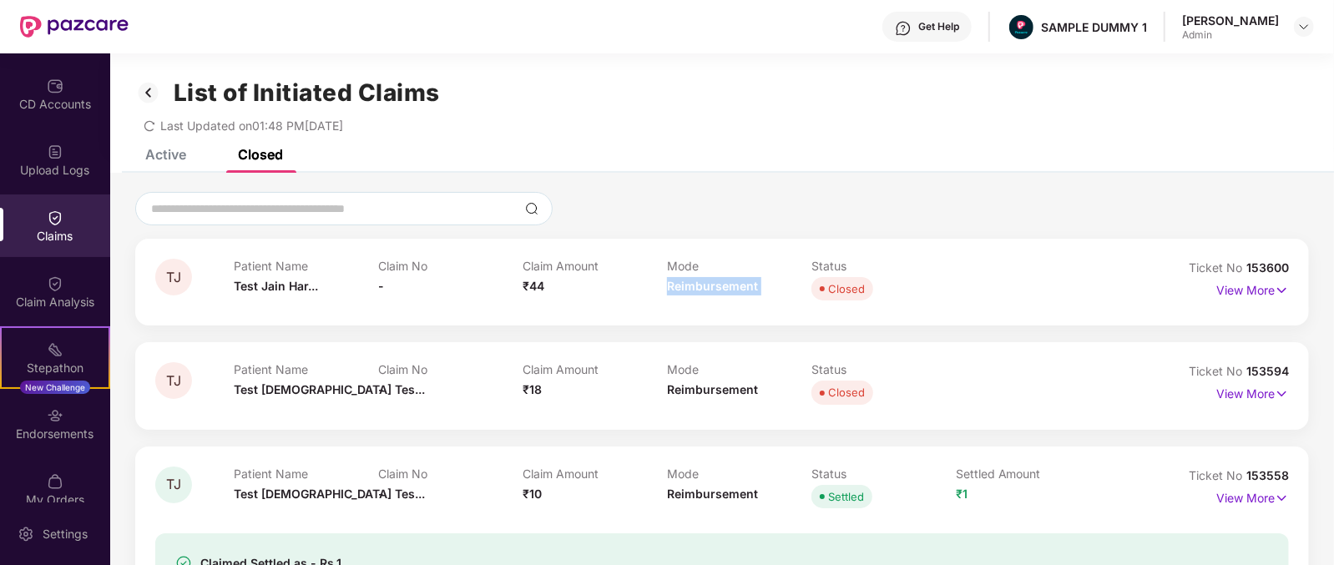
click at [695, 284] on span "Reimbursement" at bounding box center [712, 286] width 91 height 14
click at [1252, 296] on p "View More" at bounding box center [1253, 288] width 73 height 23
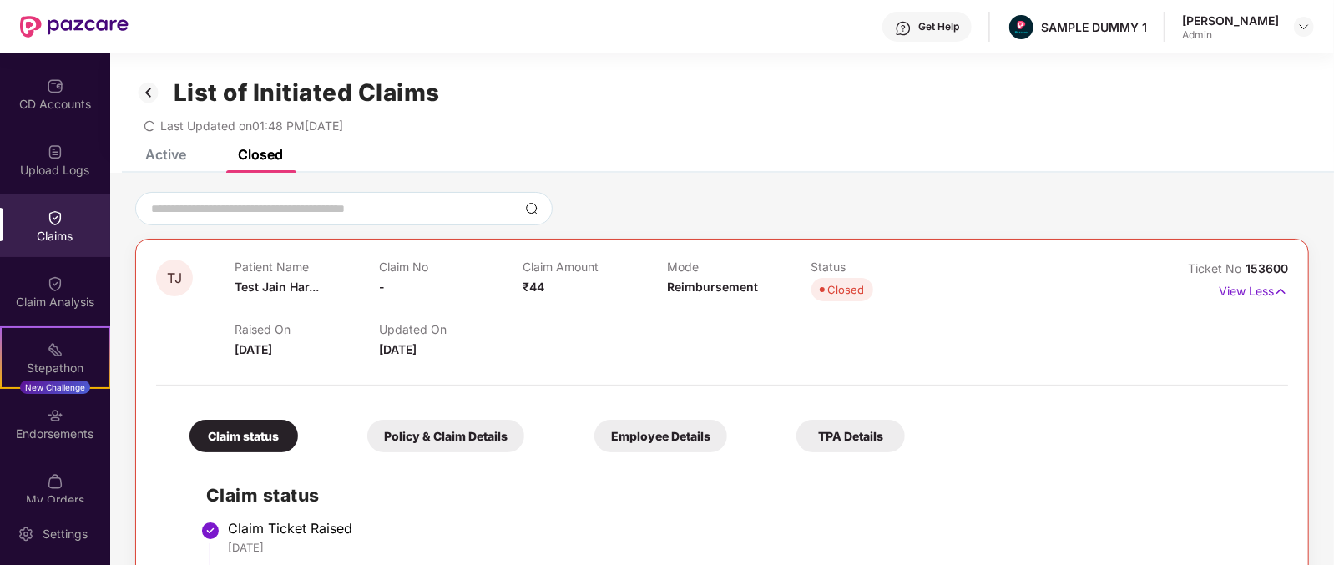
scroll to position [78, 0]
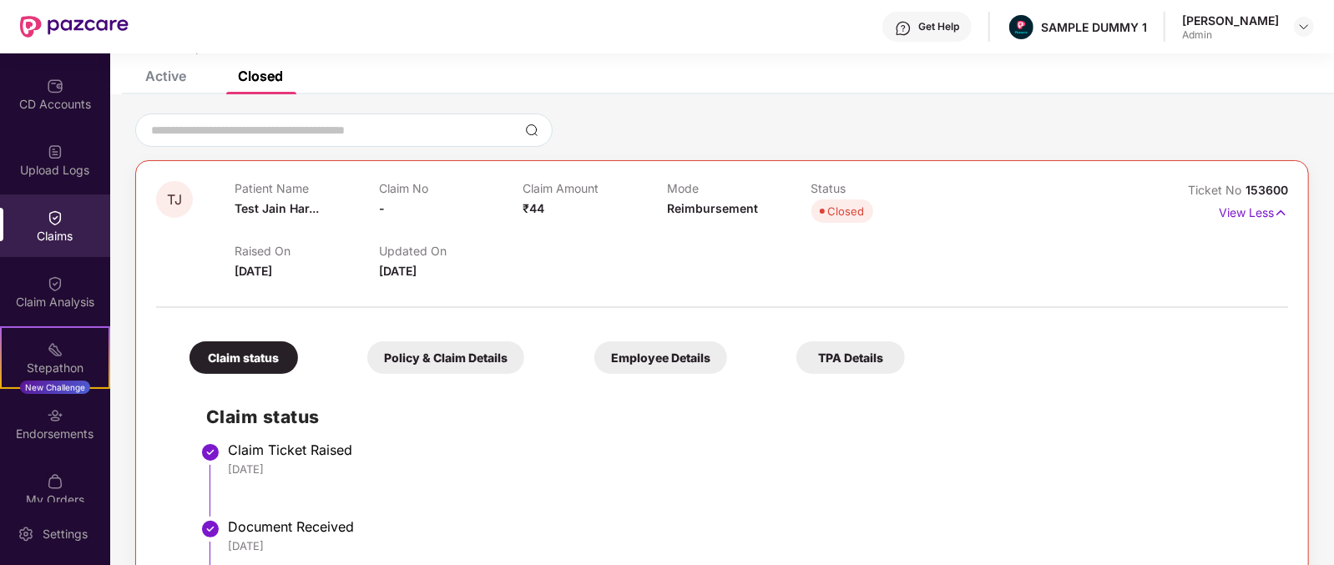
click at [266, 261] on div "Raised On [DATE]" at bounding box center [307, 262] width 144 height 37
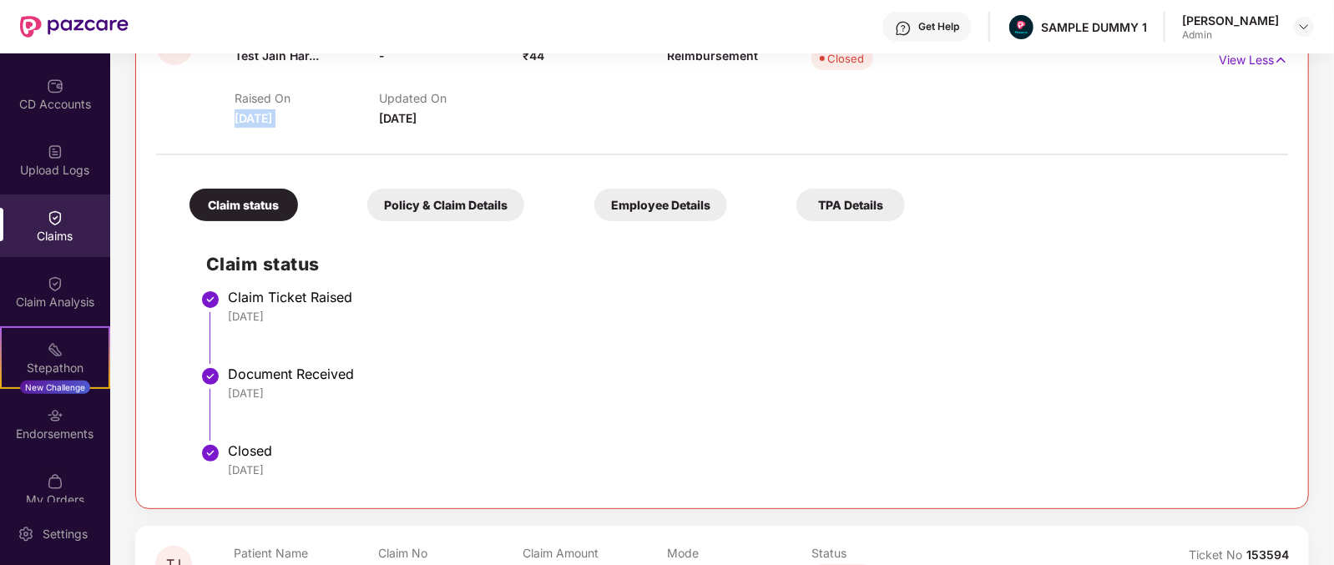
scroll to position [234, 0]
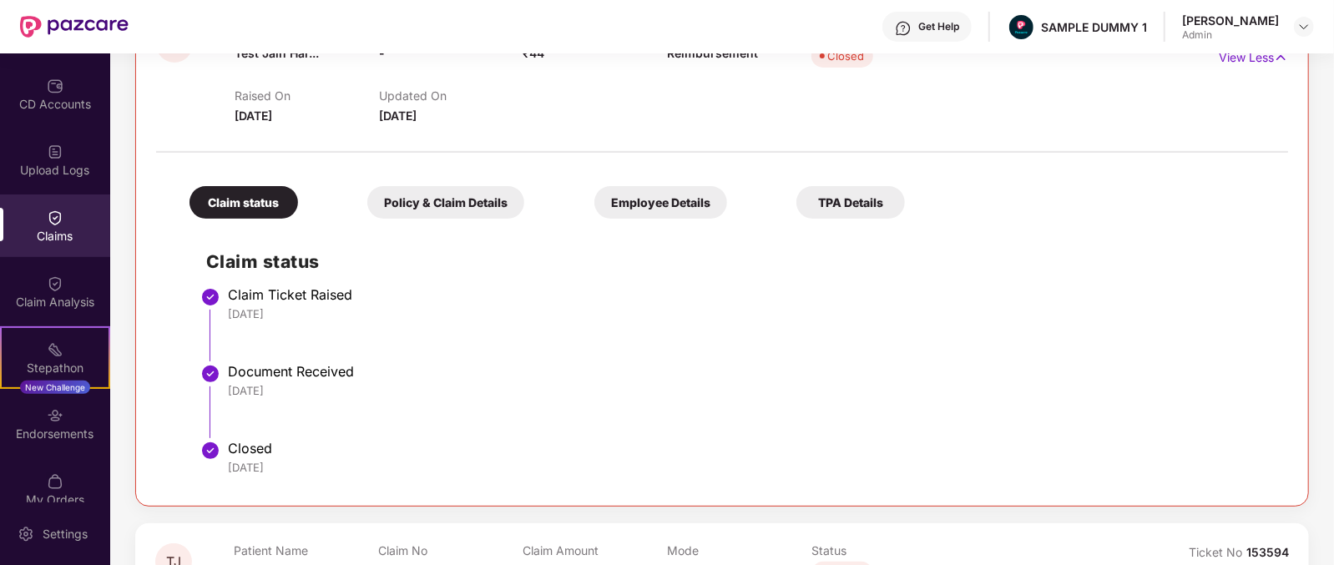
click at [965, 16] on div "Get Help" at bounding box center [927, 27] width 89 height 30
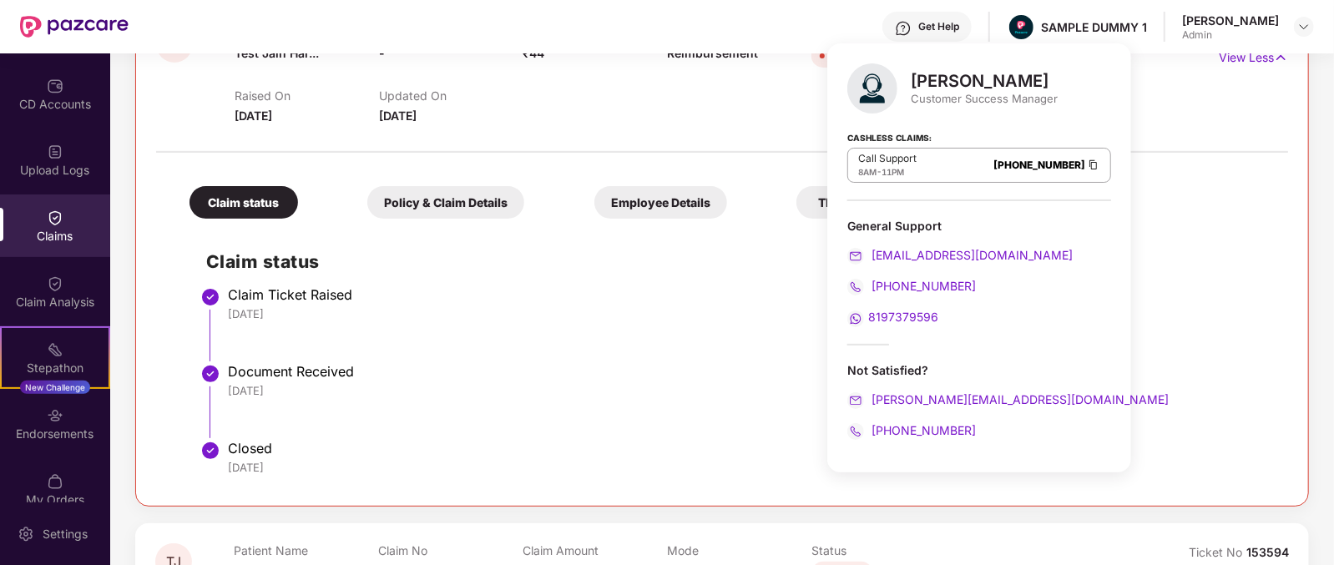
click at [942, 83] on div "[PERSON_NAME]" at bounding box center [984, 81] width 147 height 20
click at [950, 99] on div "Customer Success Manager" at bounding box center [984, 98] width 147 height 15
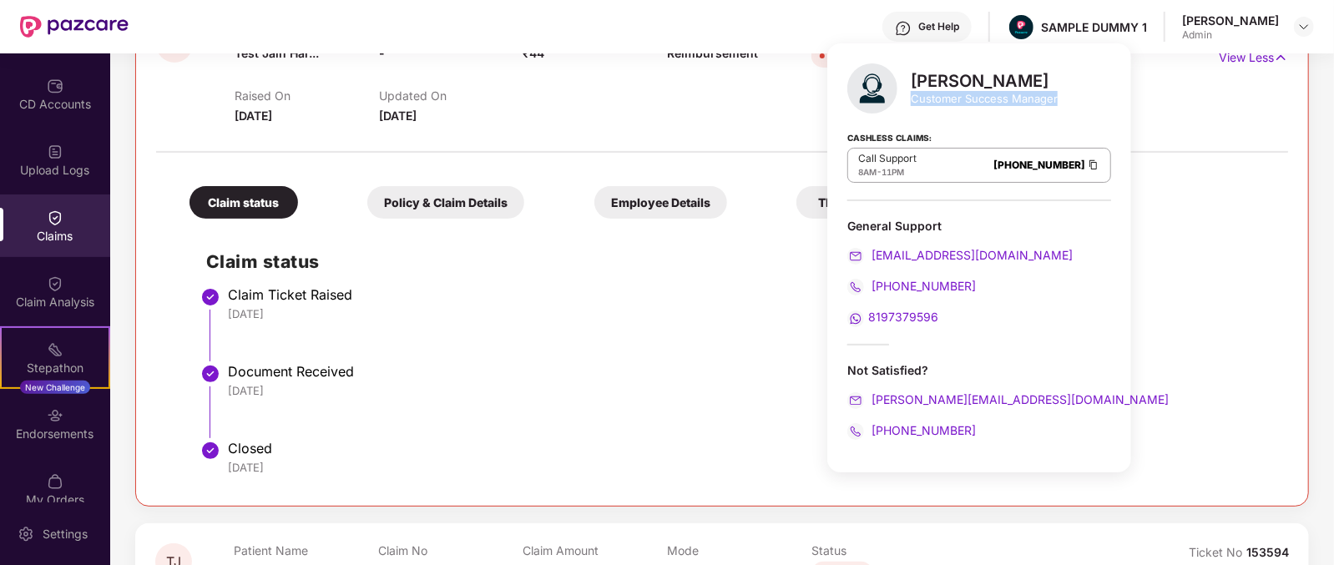
click at [950, 99] on div "Customer Success Manager" at bounding box center [984, 98] width 147 height 15
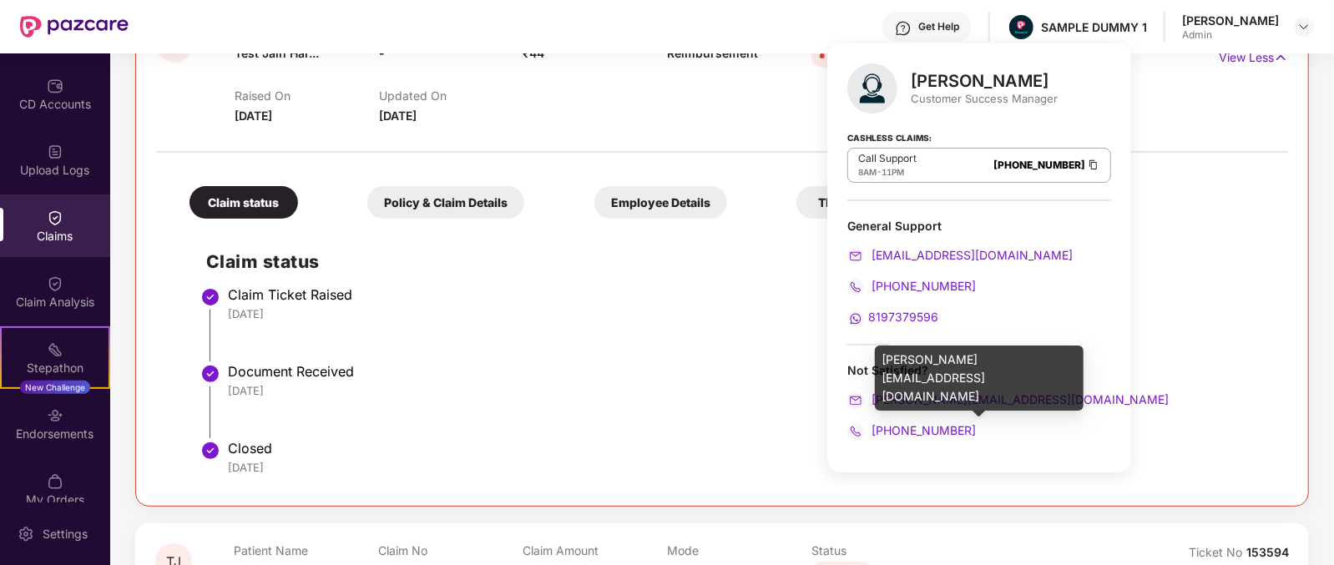
click at [1036, 406] on div "[PERSON_NAME][EMAIL_ADDRESS][DOMAIN_NAME]" at bounding box center [980, 400] width 264 height 18
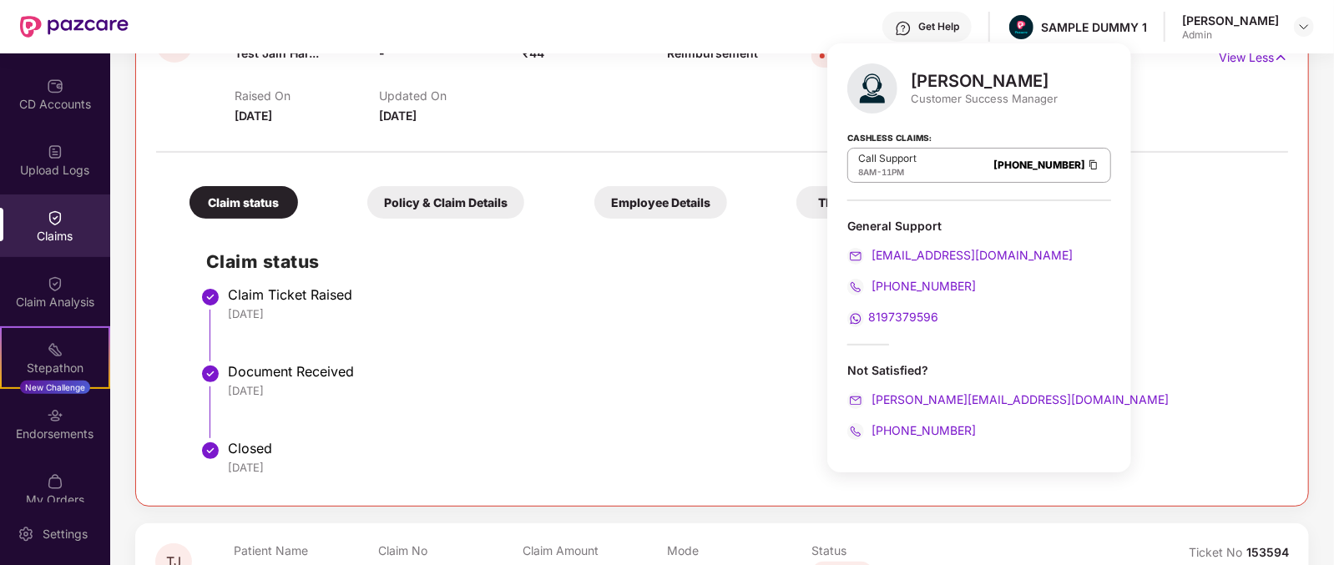
click at [980, 438] on div "[PHONE_NUMBER]" at bounding box center [980, 431] width 264 height 18
click at [82, 273] on div "Claim Analysis" at bounding box center [55, 292] width 110 height 63
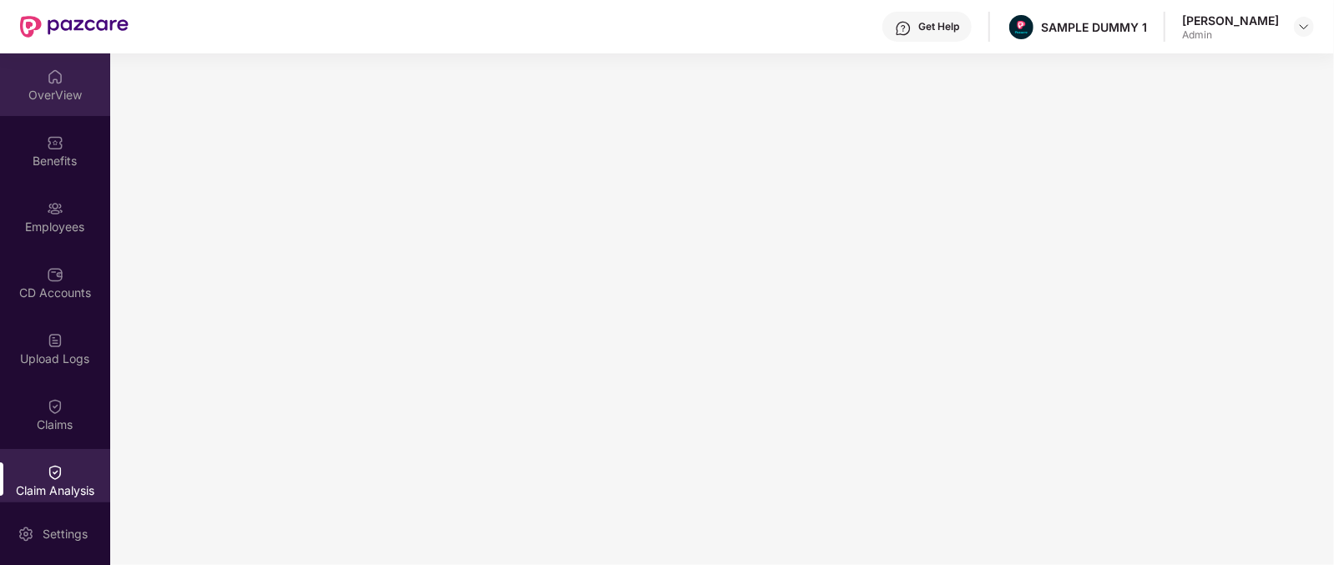
click at [47, 69] on img at bounding box center [55, 76] width 17 height 17
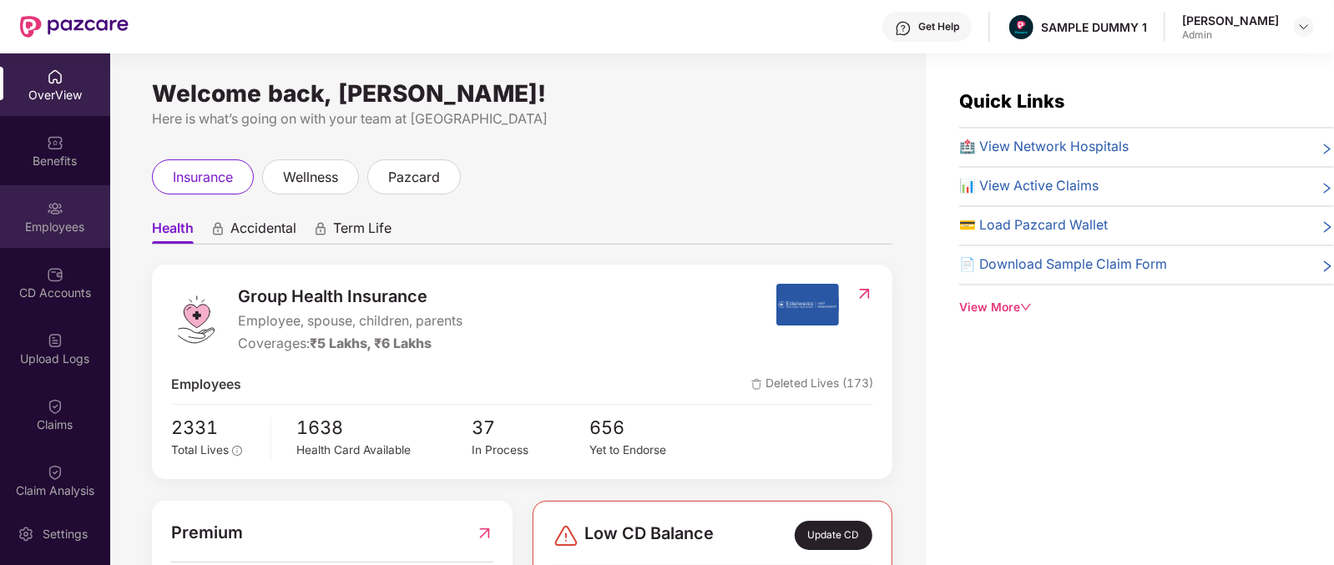
click at [42, 208] on div "Employees" at bounding box center [55, 216] width 110 height 63
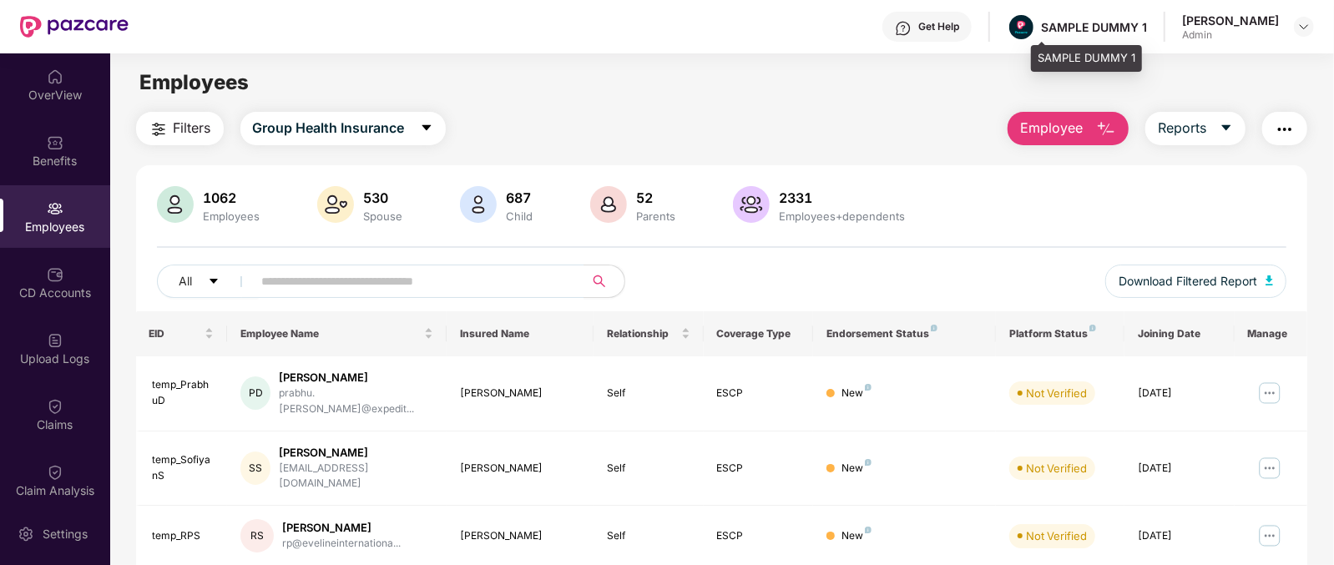
click at [1132, 23] on div "SAMPLE DUMMY 1" at bounding box center [1094, 27] width 106 height 16
click at [740, 83] on div "Employees" at bounding box center [721, 83] width 1223 height 32
click at [1122, 28] on div "SAMPLE DUMMY 1" at bounding box center [1094, 27] width 106 height 16
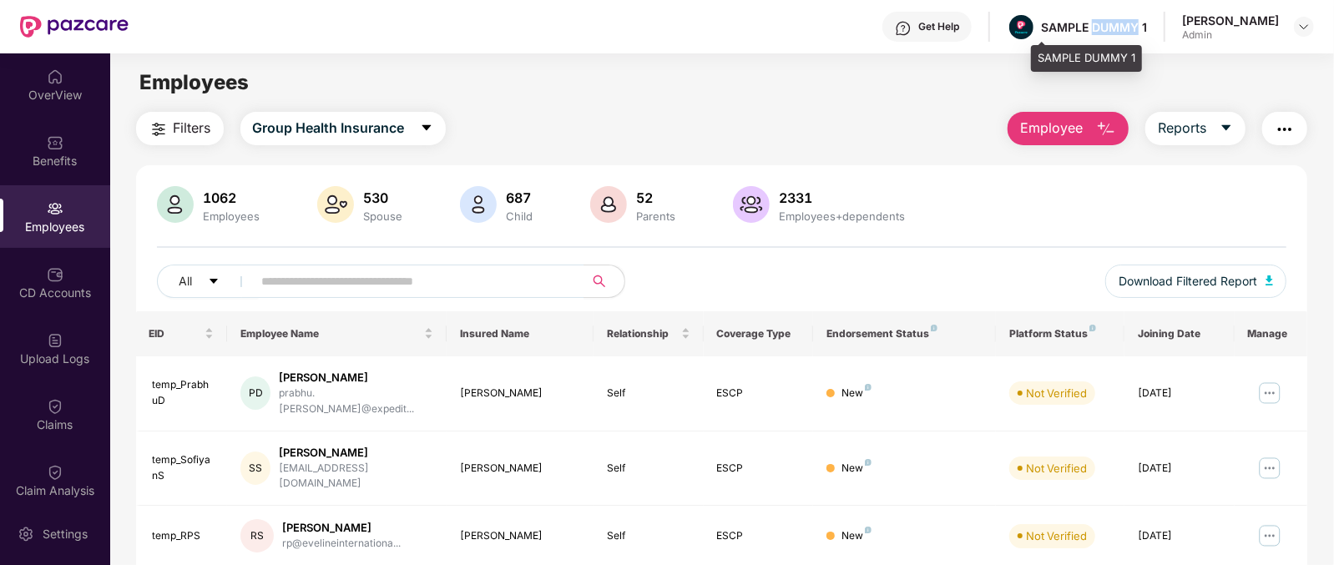
click at [1122, 28] on div "SAMPLE DUMMY 1" at bounding box center [1094, 27] width 106 height 16
click at [868, 122] on div "Filters Group Health Insurance Employee Reports" at bounding box center [722, 128] width 1172 height 33
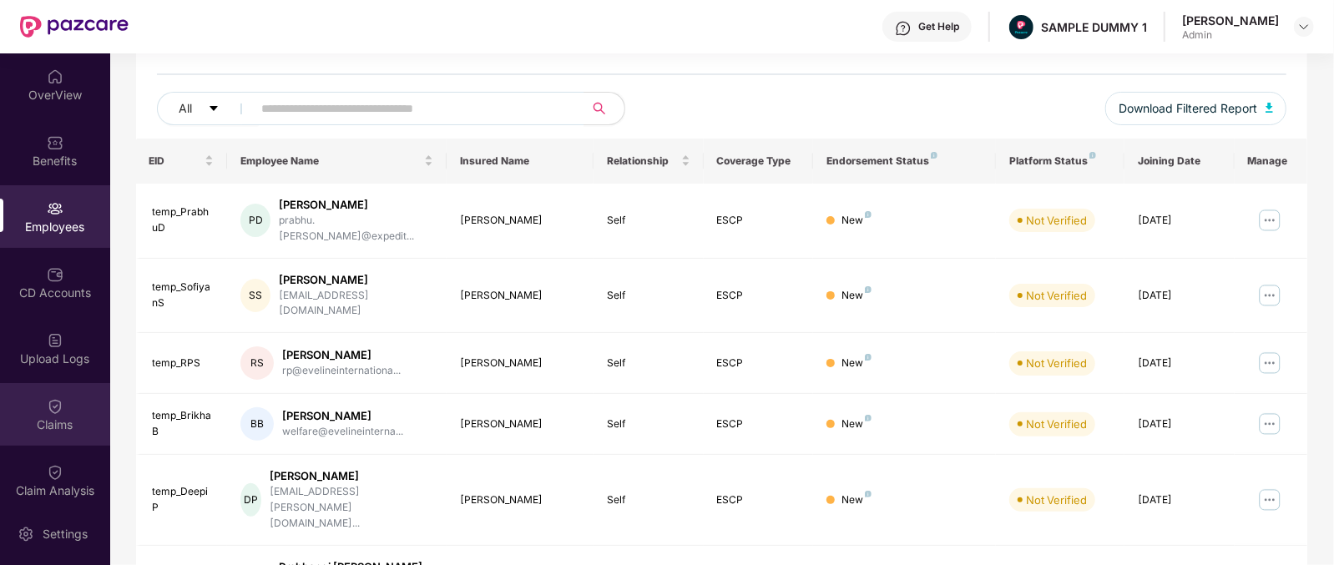
scroll to position [63, 0]
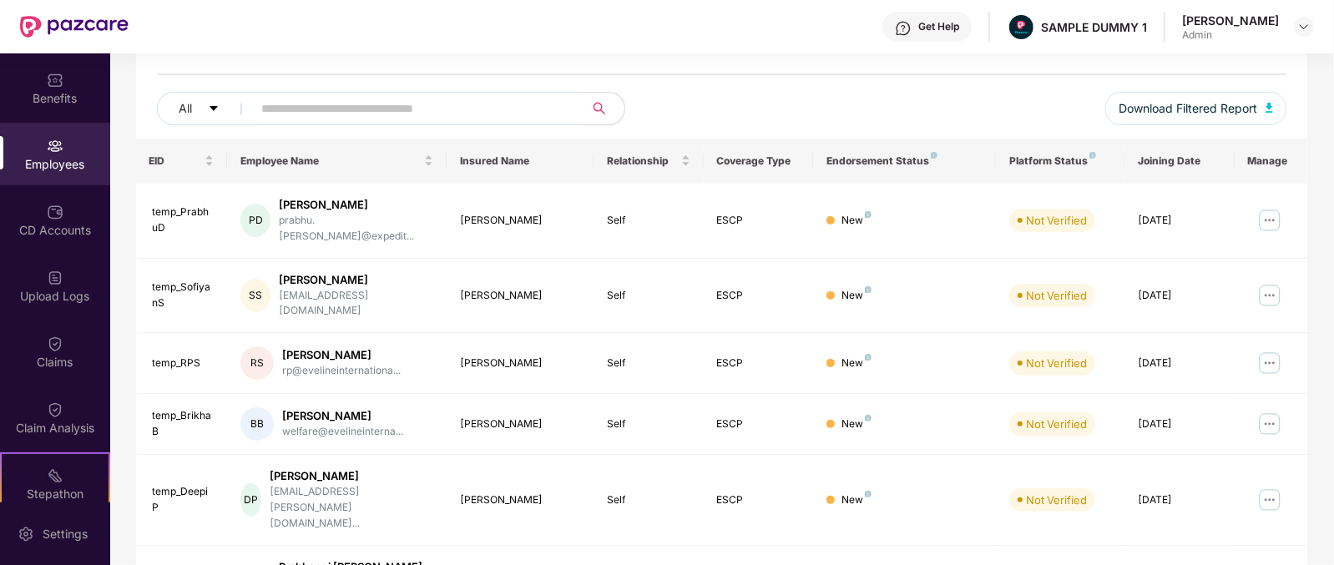
click at [59, 317] on div "OverView Benefits Employees CD Accounts Upload Logs Claims Claim Analysis Stepa…" at bounding box center [55, 277] width 110 height 449
click at [63, 258] on div "Upload Logs" at bounding box center [55, 286] width 110 height 63
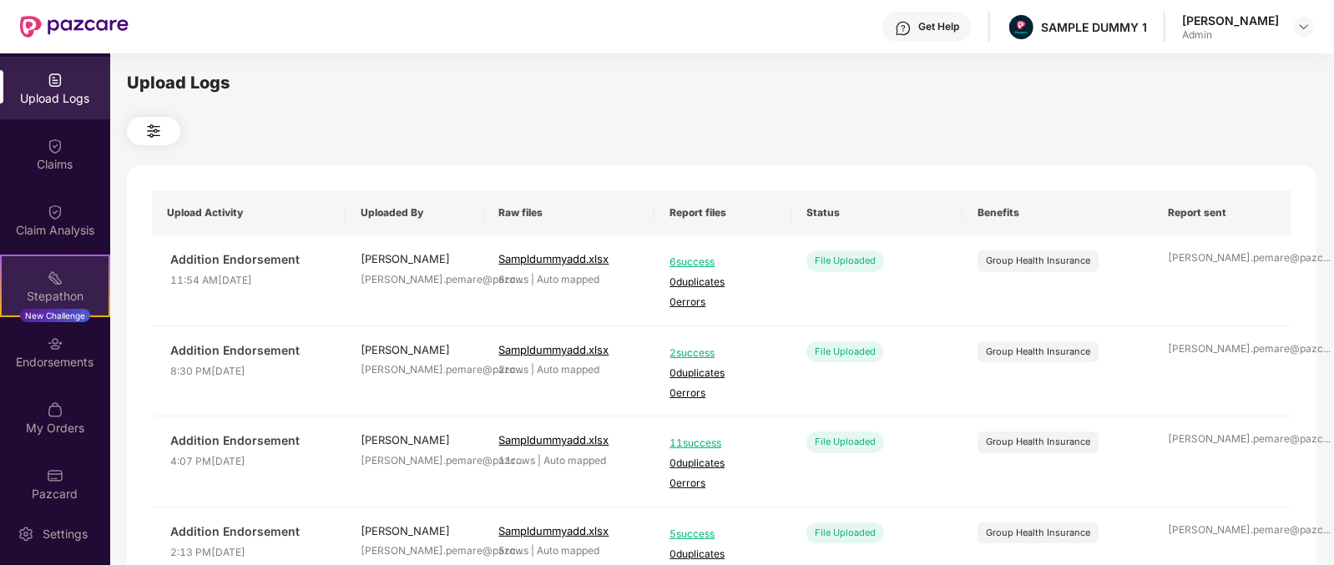
scroll to position [262, 0]
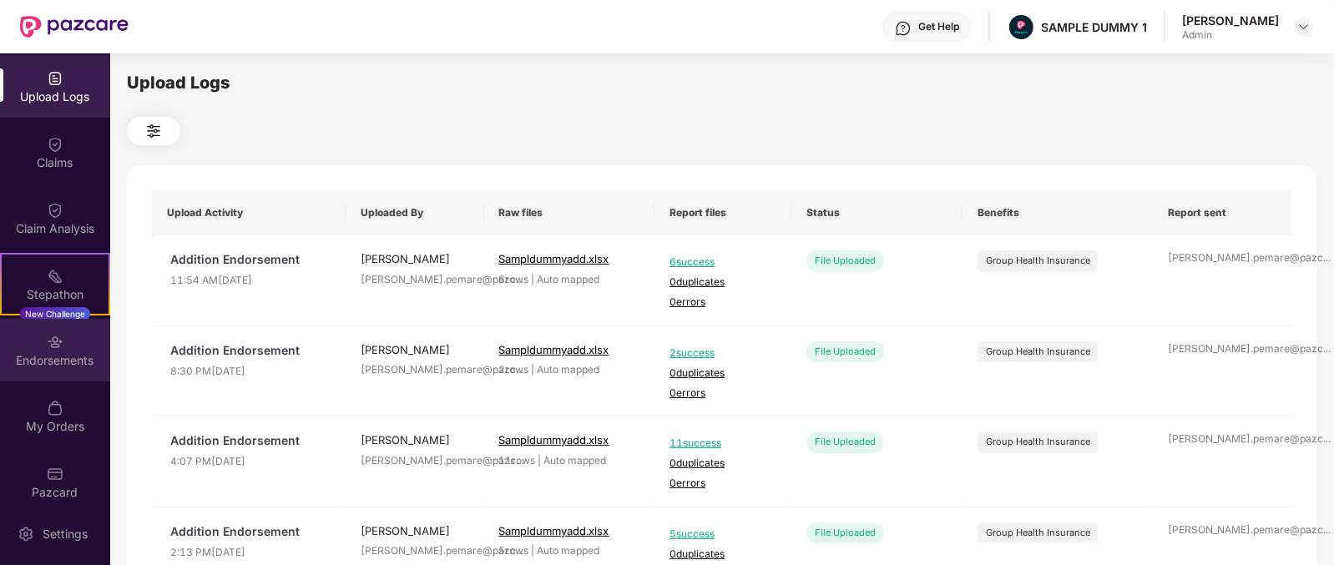
click at [38, 359] on div "Endorsements" at bounding box center [55, 360] width 110 height 17
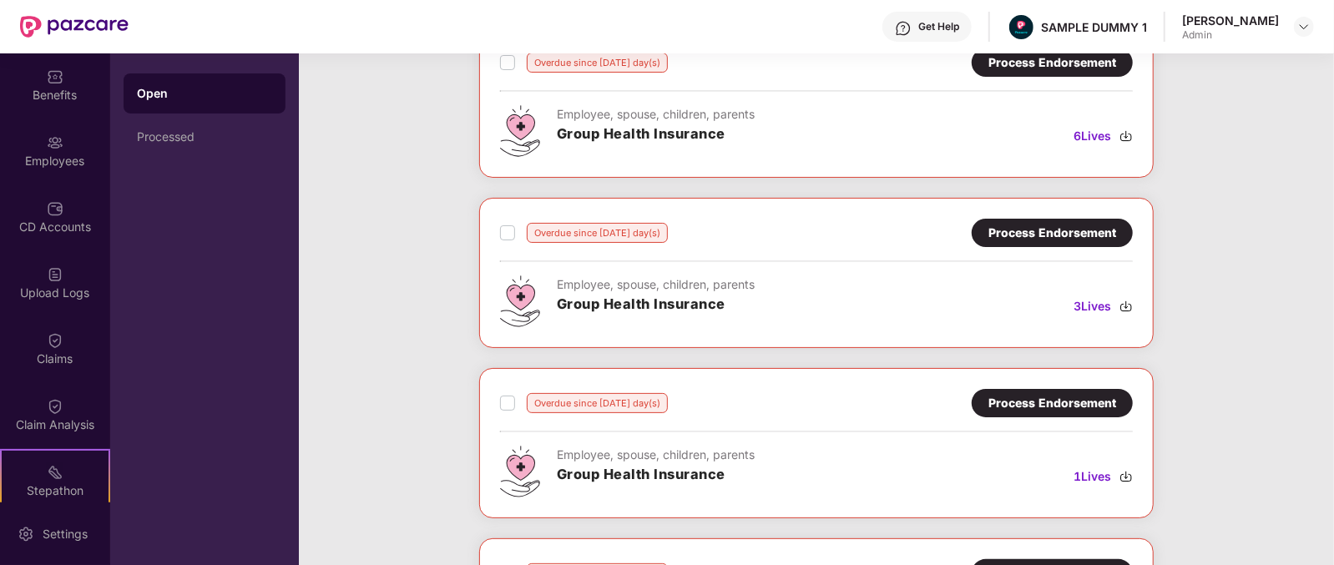
scroll to position [0, 0]
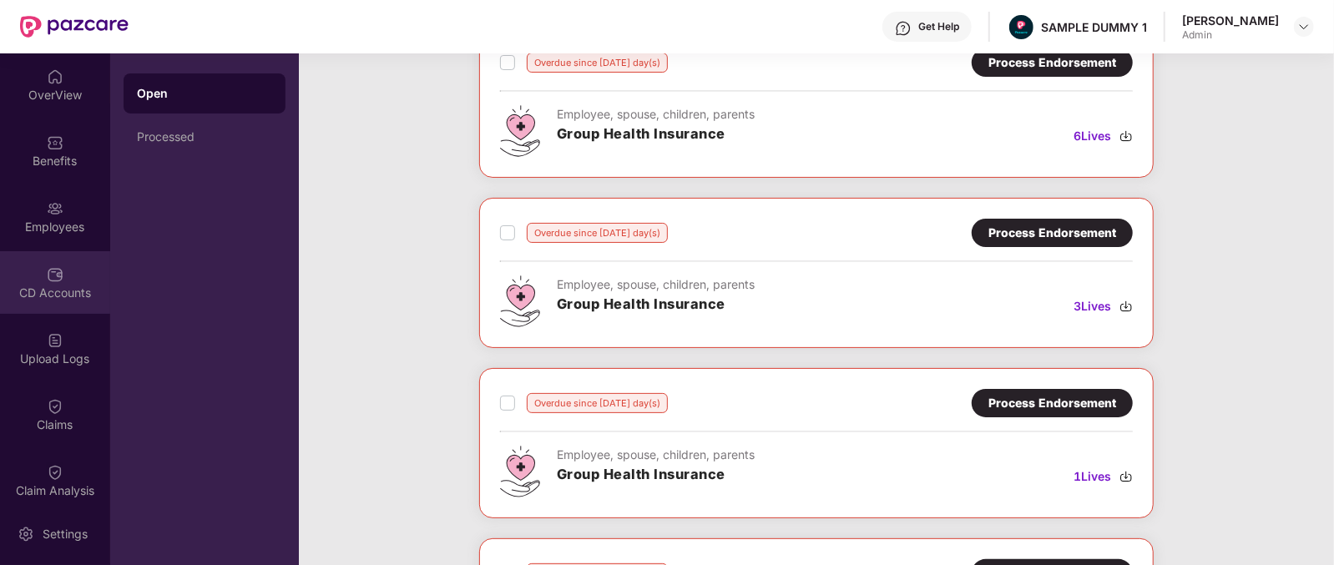
click at [58, 306] on div "CD Accounts" at bounding box center [55, 282] width 110 height 63
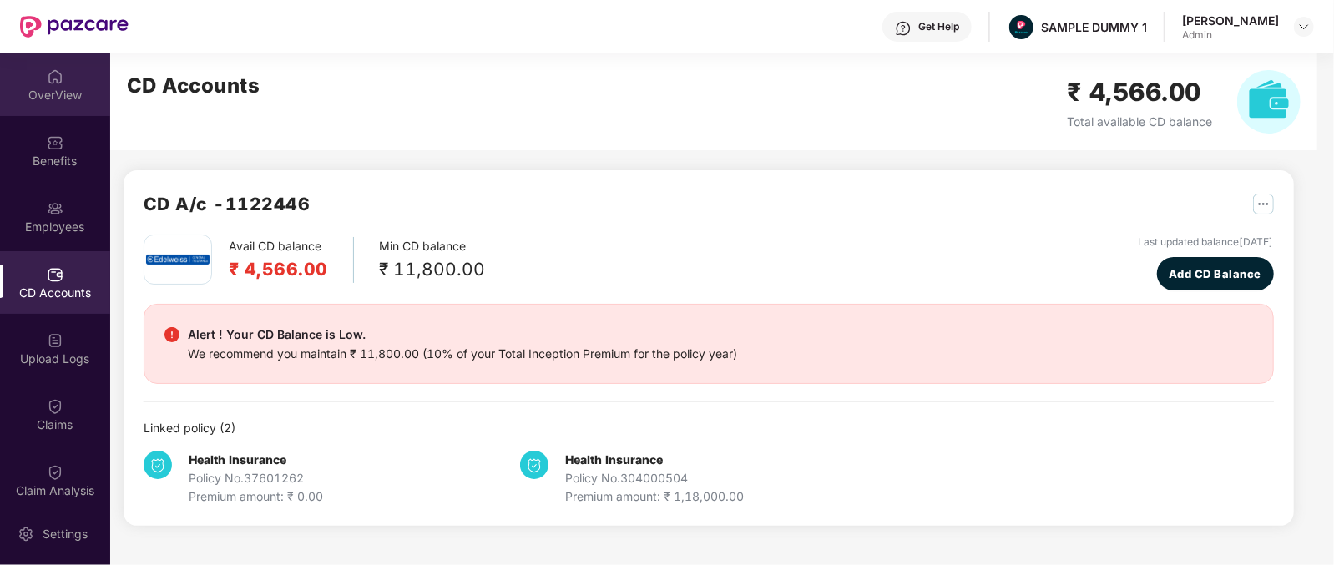
click at [25, 66] on div "OverView" at bounding box center [55, 84] width 110 height 63
